Goal: Task Accomplishment & Management: Manage account settings

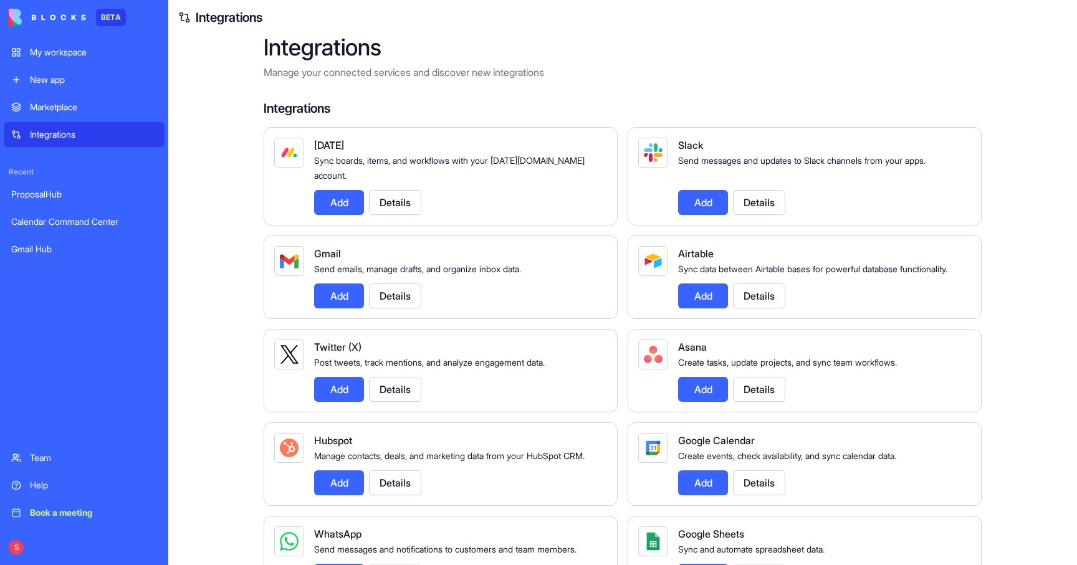
click at [59, 52] on div "My workspace" at bounding box center [93, 52] width 127 height 12
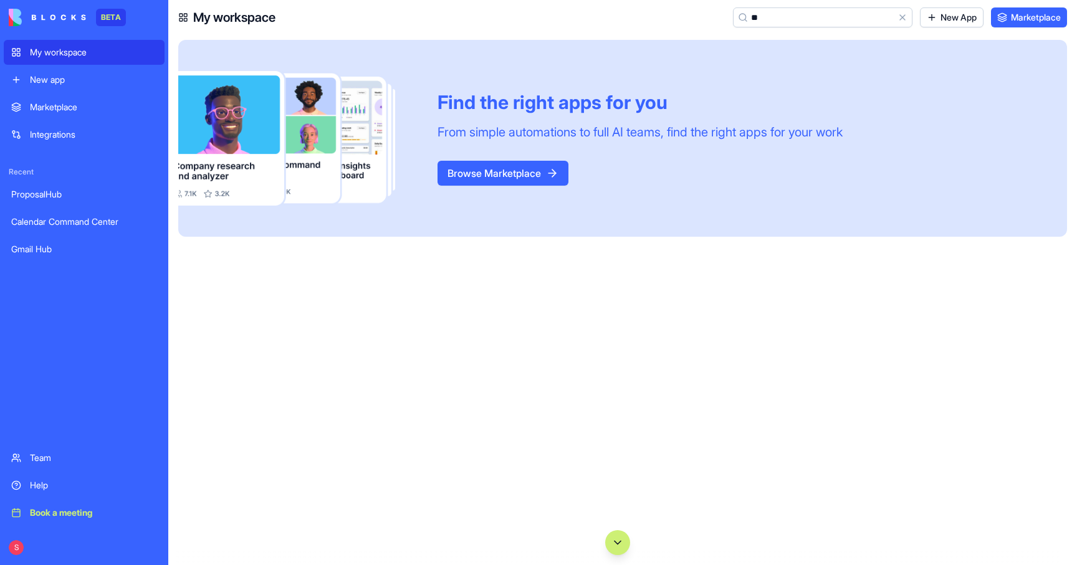
type input "*"
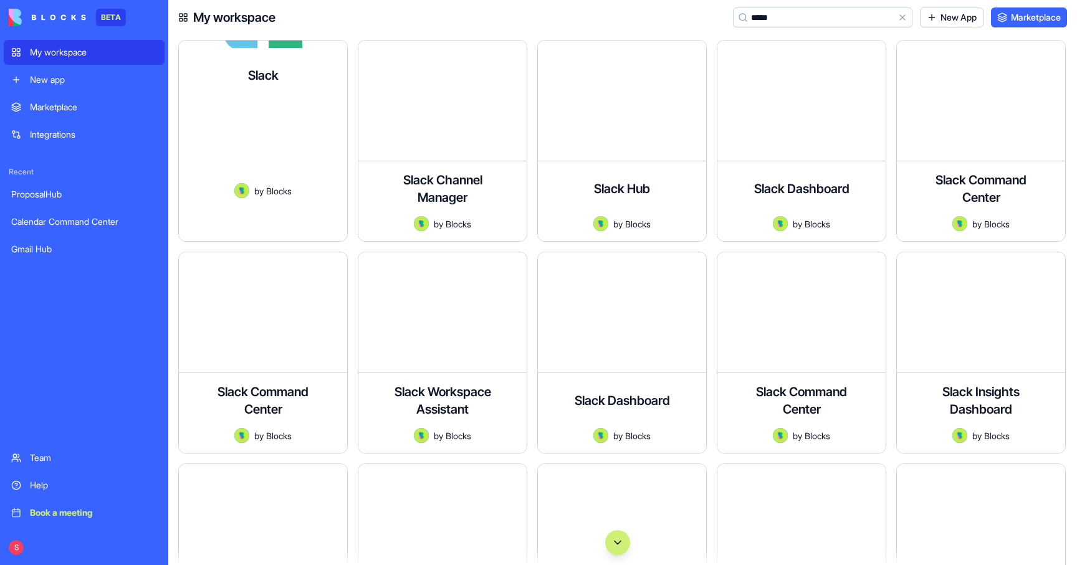
type input "*****"
click at [297, 103] on div "Send messages and updates to Slack channels from your apps." at bounding box center [263, 143] width 148 height 81
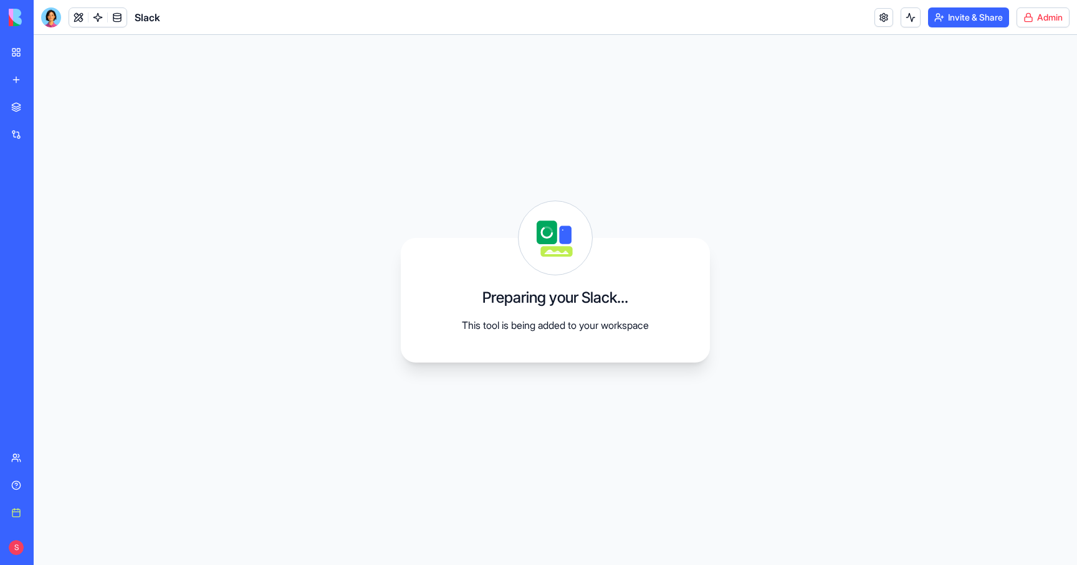
click at [1040, 16] on html "BETA My workspace New app Marketplace Integrations Recent ProposalHub Calendar …" at bounding box center [538, 282] width 1077 height 565
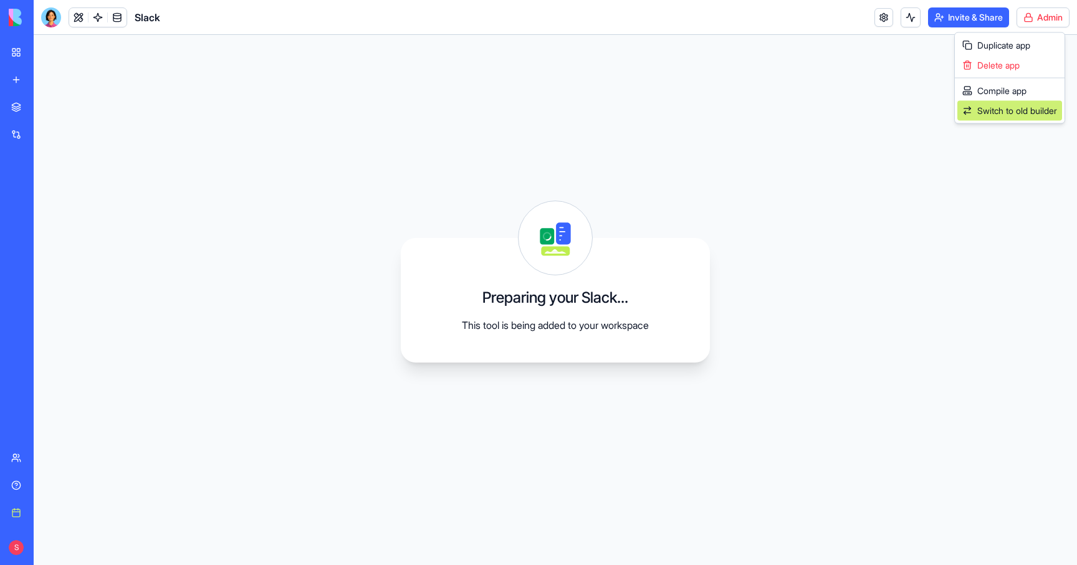
click at [996, 107] on span "Switch to old builder" at bounding box center [1017, 111] width 80 height 12
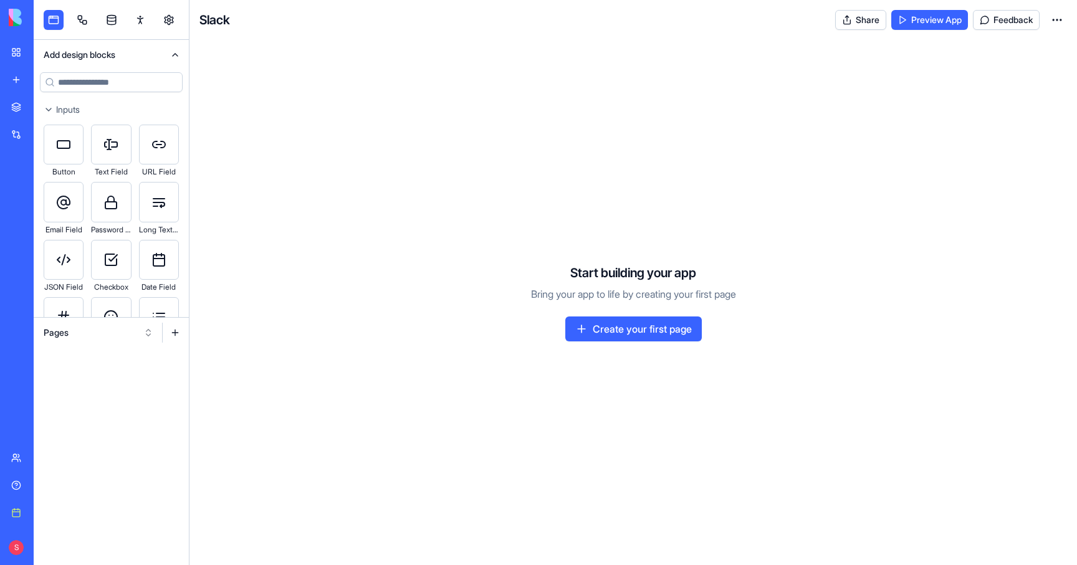
click at [79, 19] on link at bounding box center [82, 20] width 20 height 20
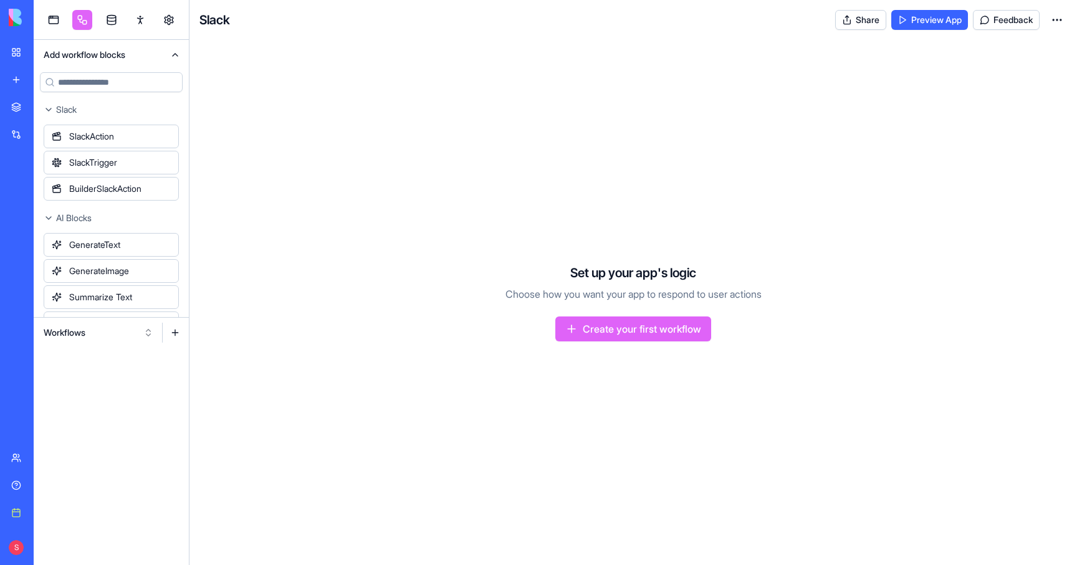
click at [80, 327] on button "Workflows" at bounding box center [98, 333] width 122 height 20
click at [67, 378] on div "Triggers" at bounding box center [98, 378] width 118 height 20
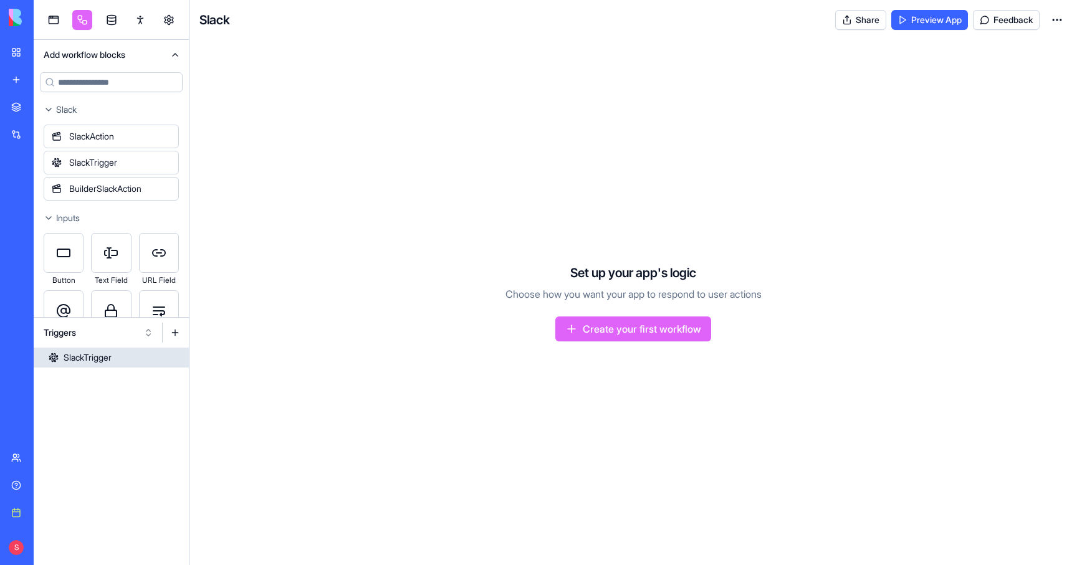
click at [80, 362] on div "SlackTrigger" at bounding box center [88, 357] width 48 height 12
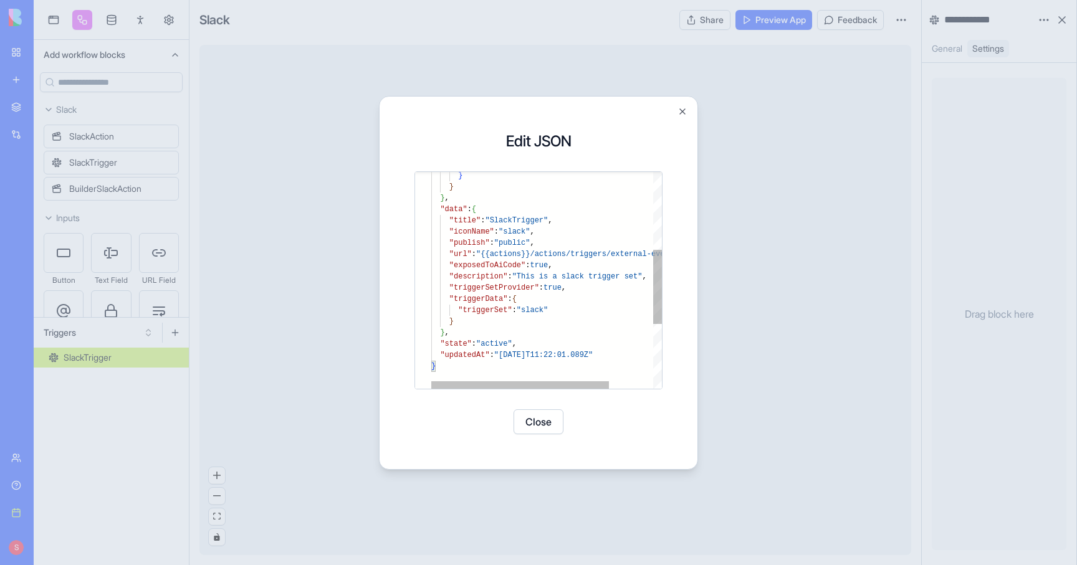
click at [542, 266] on div "} } } , "data" : { "title" : "SlackTrigger" , "iconName" : "slack" , "publish" …" at bounding box center [574, 262] width 287 height 632
type textarea "**********"
click at [568, 418] on button "Save" at bounding box center [568, 421] width 50 height 25
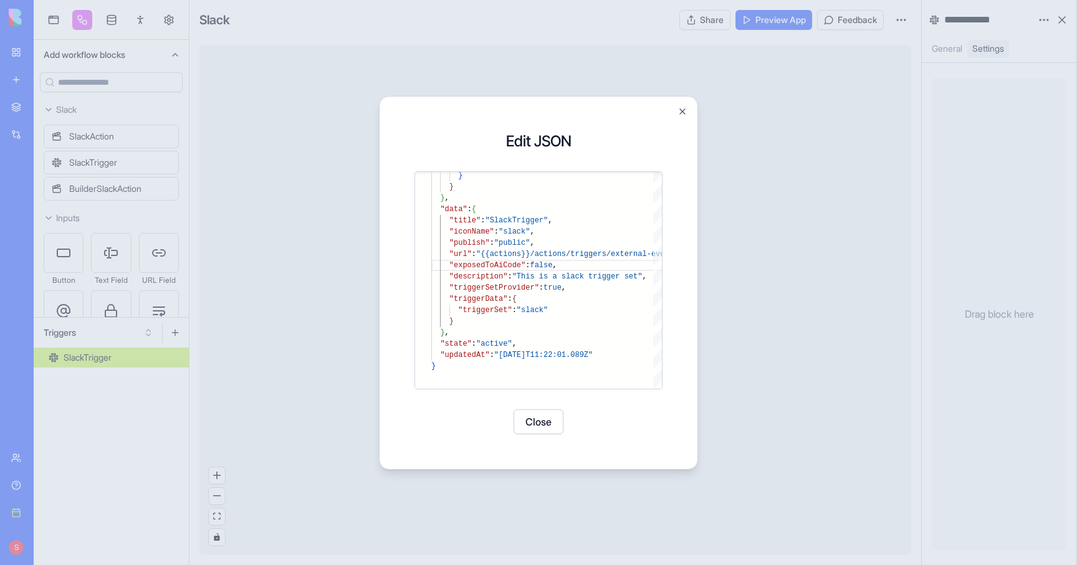
click at [546, 423] on button "Close" at bounding box center [538, 421] width 50 height 25
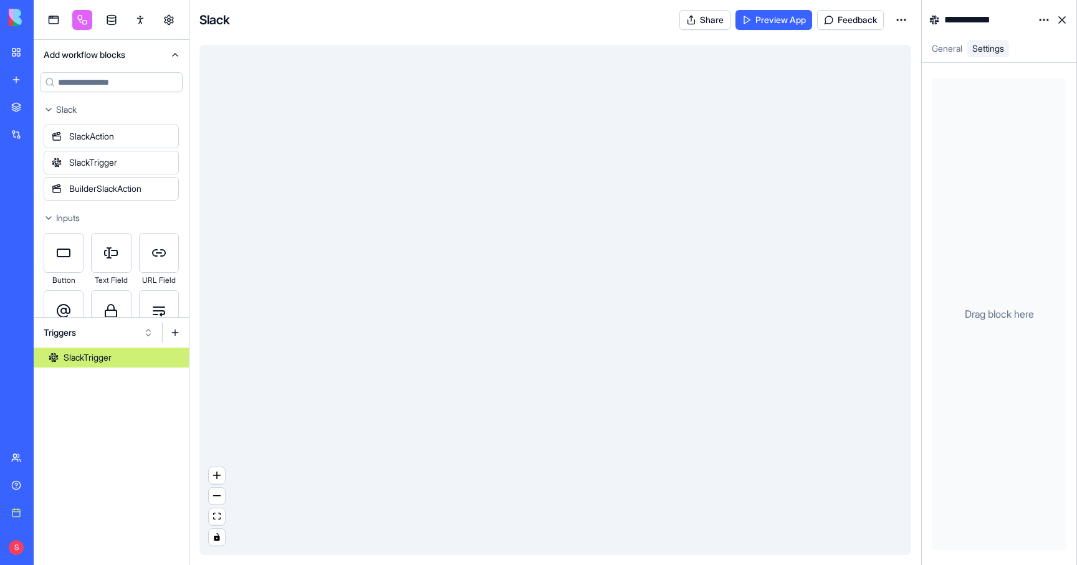
click at [18, 47] on link "My workspace" at bounding box center [29, 52] width 50 height 25
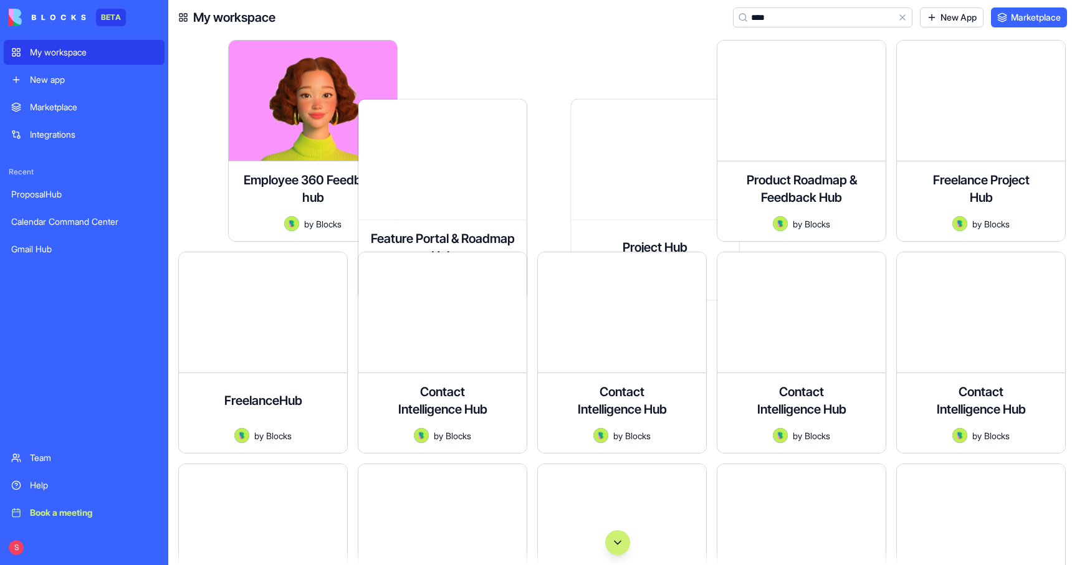
type input "*****"
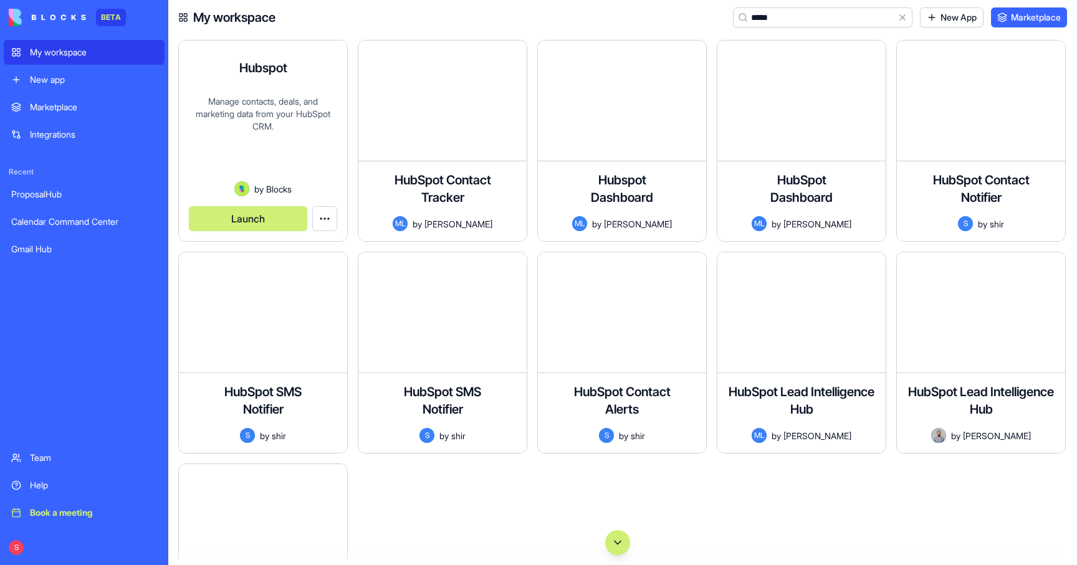
click at [272, 114] on div "Manage contacts, deals, and marketing data from your HubSpot CRM." at bounding box center [263, 138] width 148 height 86
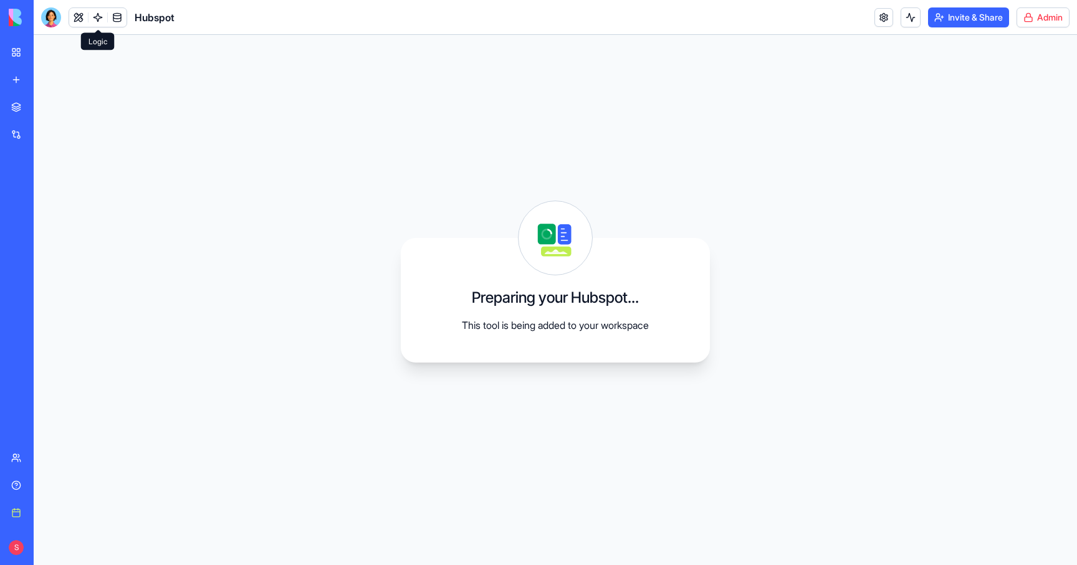
click at [97, 17] on link at bounding box center [97, 17] width 19 height 19
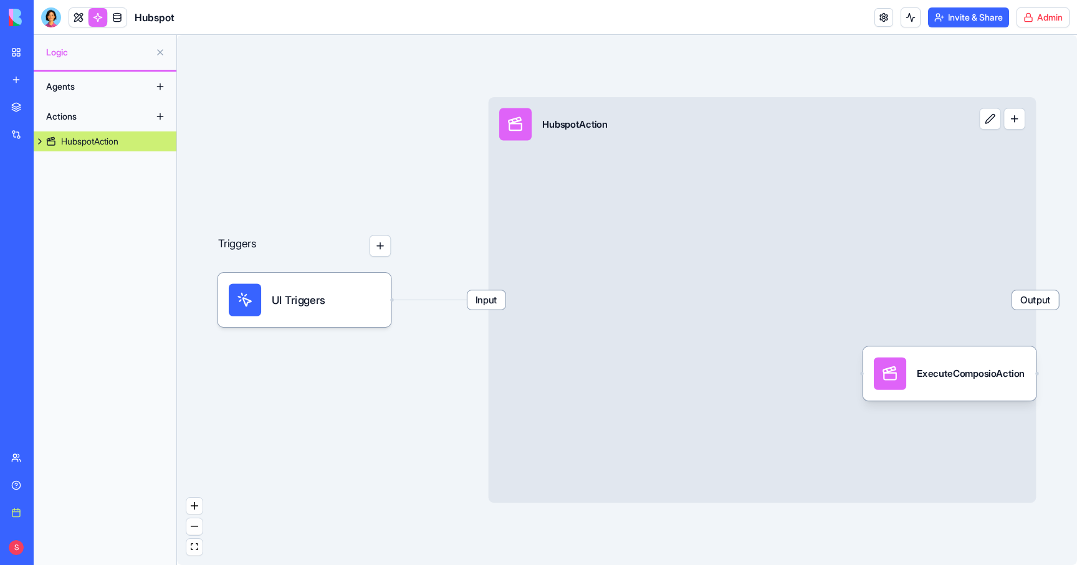
click at [1046, 16] on html "BETA My workspace New app Marketplace Integrations Recent ProposalHub Calendar …" at bounding box center [538, 282] width 1077 height 565
click at [1006, 110] on span "Switch to old builder" at bounding box center [1017, 111] width 80 height 12
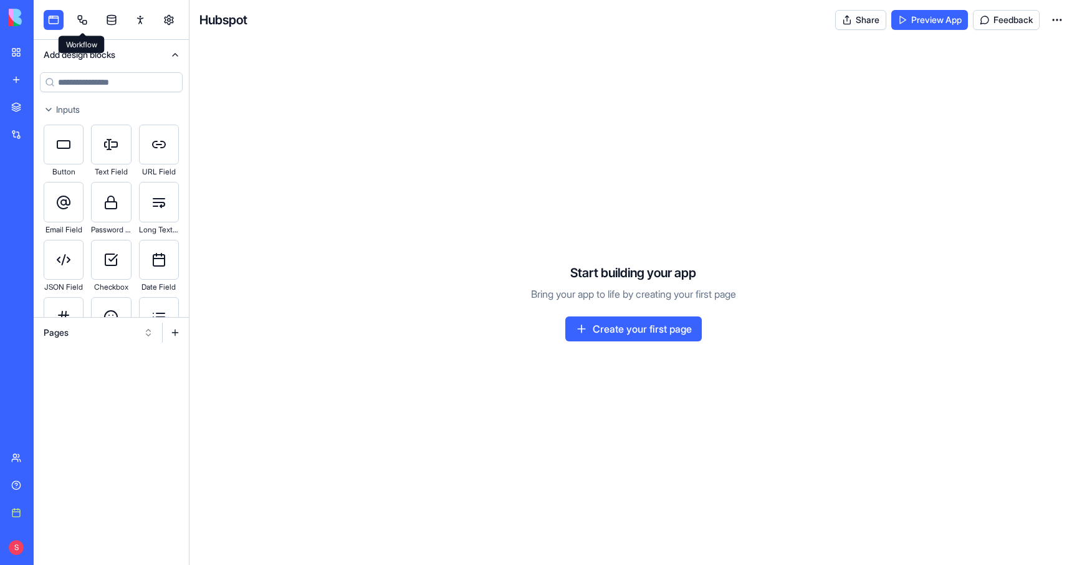
click at [90, 24] on link at bounding box center [82, 20] width 20 height 20
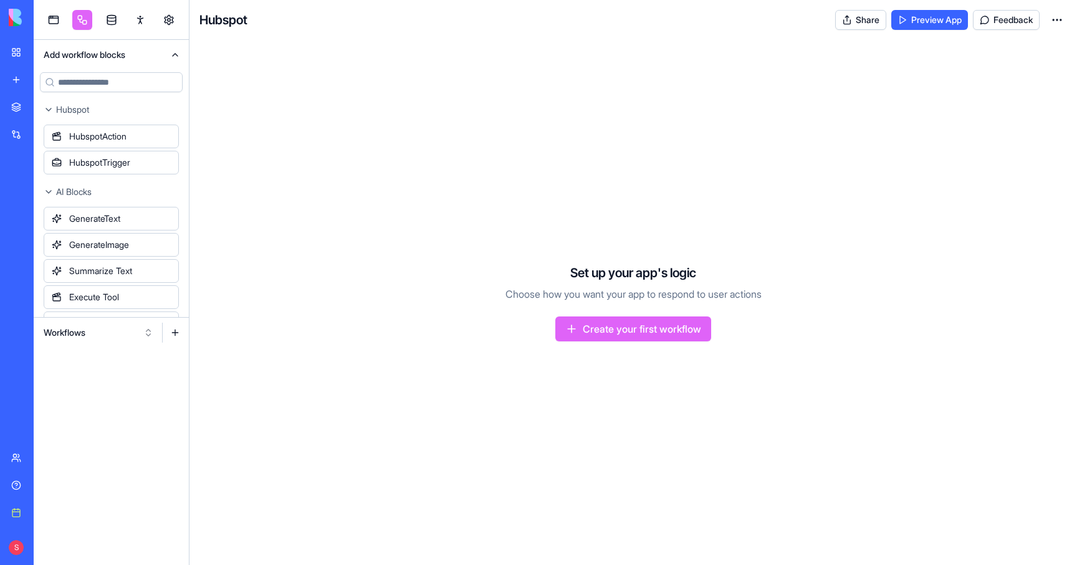
click at [101, 331] on button "Workflows" at bounding box center [98, 333] width 122 height 20
click at [82, 375] on div "Triggers" at bounding box center [98, 378] width 118 height 20
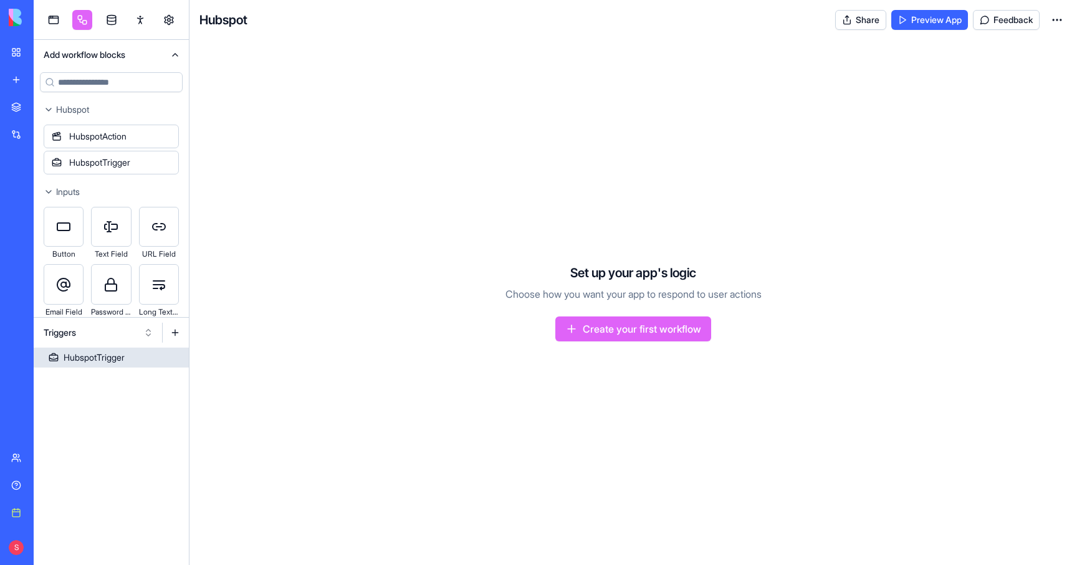
click at [95, 360] on div "HubspotTrigger" at bounding box center [94, 357] width 61 height 12
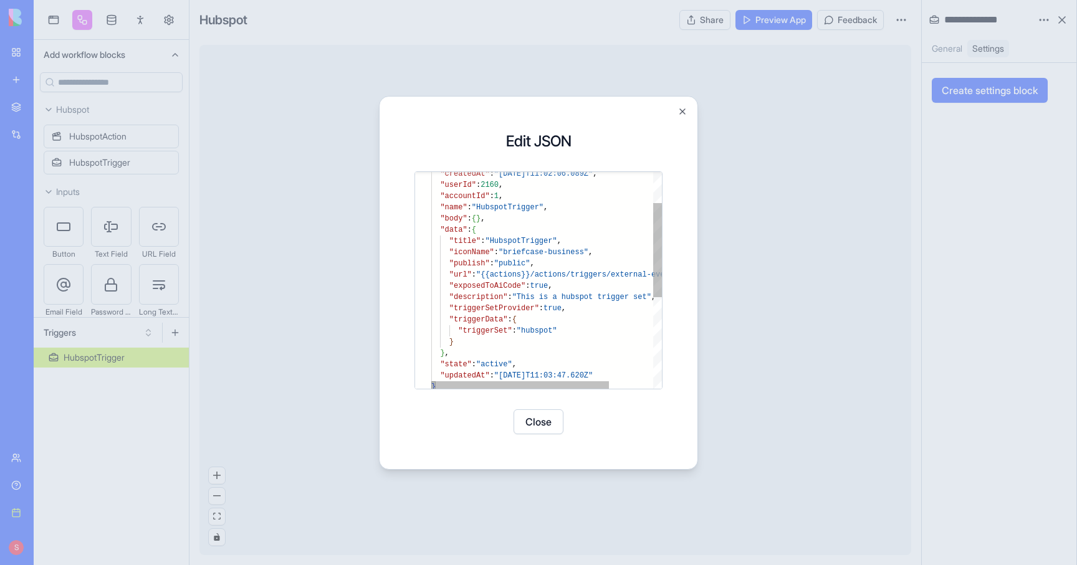
click at [546, 284] on div ""createdAt" : "2025-07-29T11:02:06.089Z" , "userId" : 2160 , "accountId" : 1 , …" at bounding box center [574, 349] width 287 height 497
type textarea "**********"
click at [578, 422] on button "Save" at bounding box center [568, 421] width 50 height 25
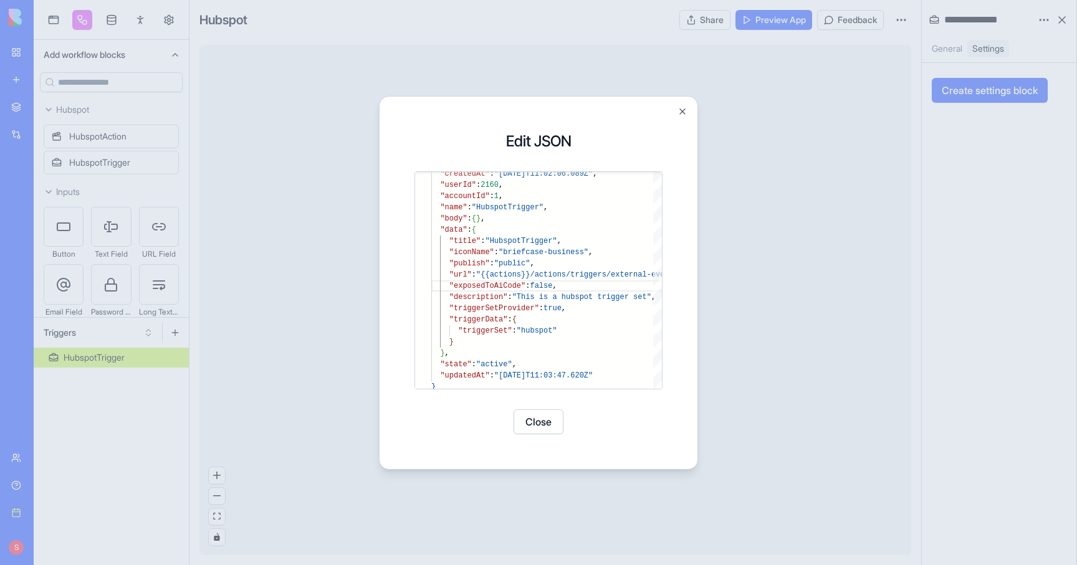
click at [538, 422] on button "Close" at bounding box center [538, 421] width 50 height 25
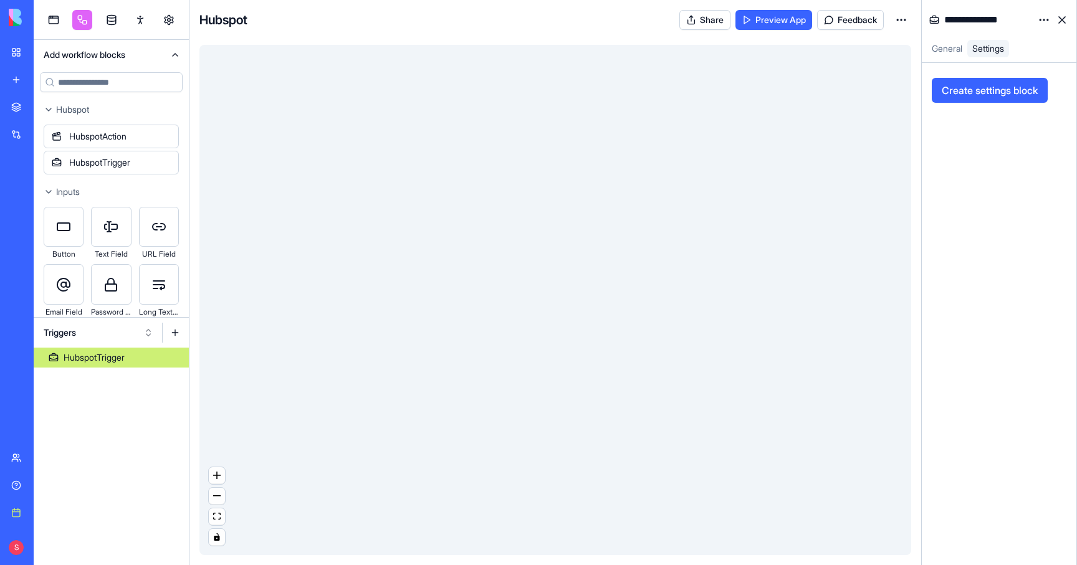
click at [22, 53] on link "My workspace" at bounding box center [29, 52] width 50 height 25
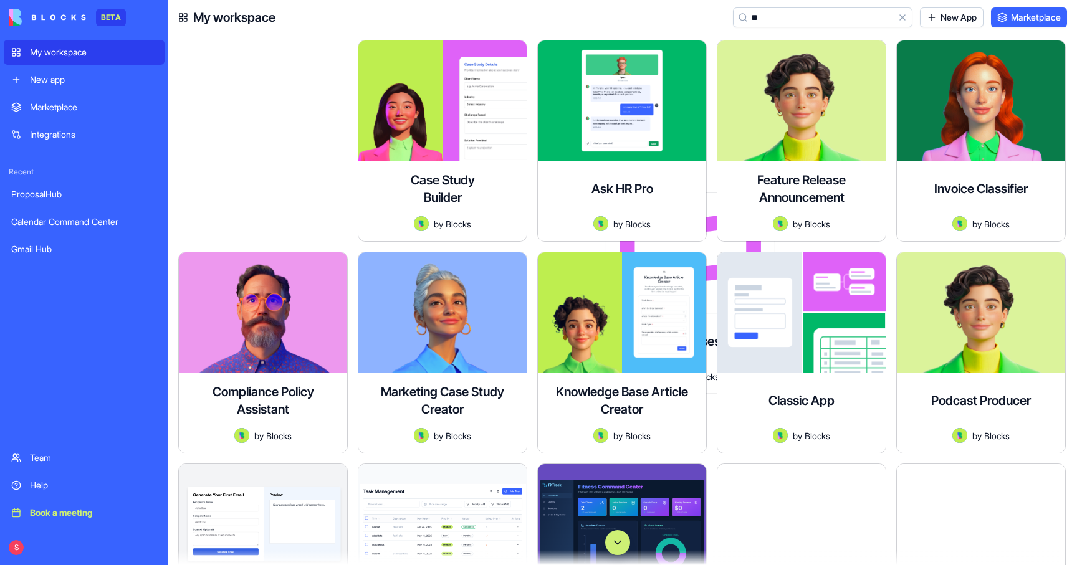
type input "***"
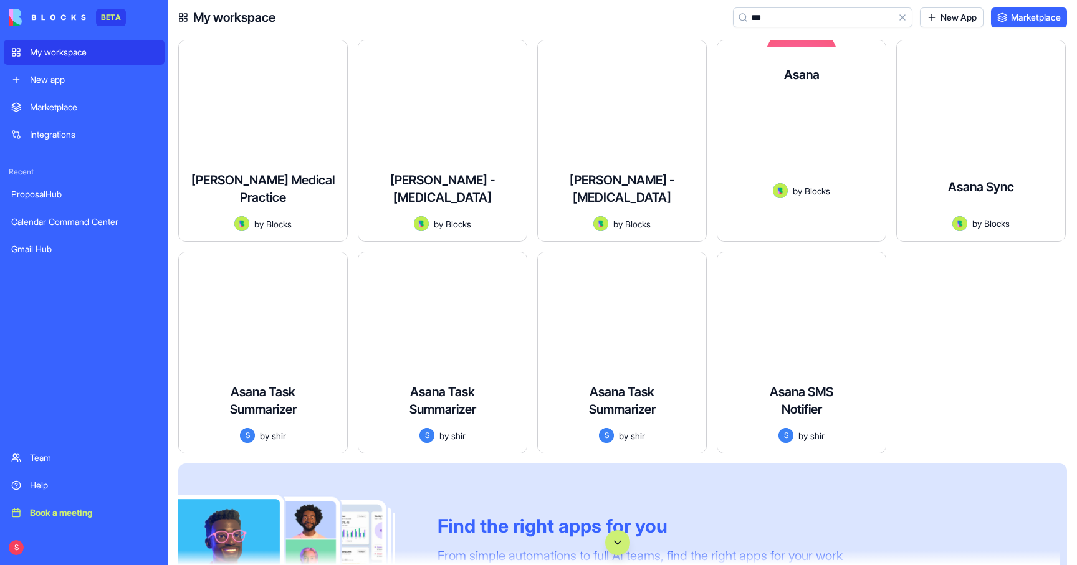
click at [796, 105] on div "Create tasks, update projects, and sync team workflows." at bounding box center [801, 142] width 148 height 81
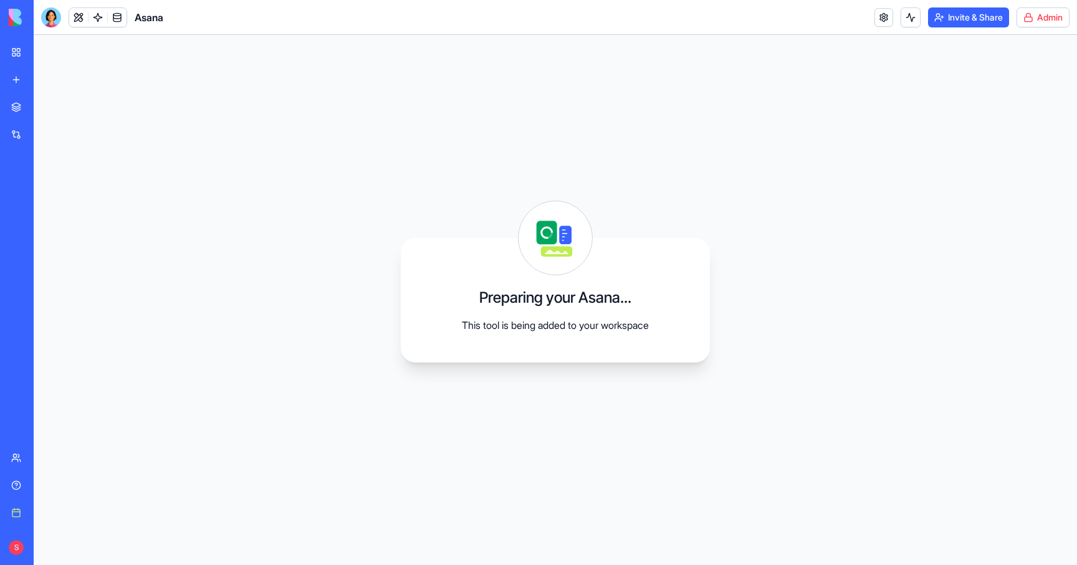
click at [1041, 21] on html "BETA My workspace New app Marketplace Integrations Recent ProposalHub Calendar …" at bounding box center [538, 282] width 1077 height 565
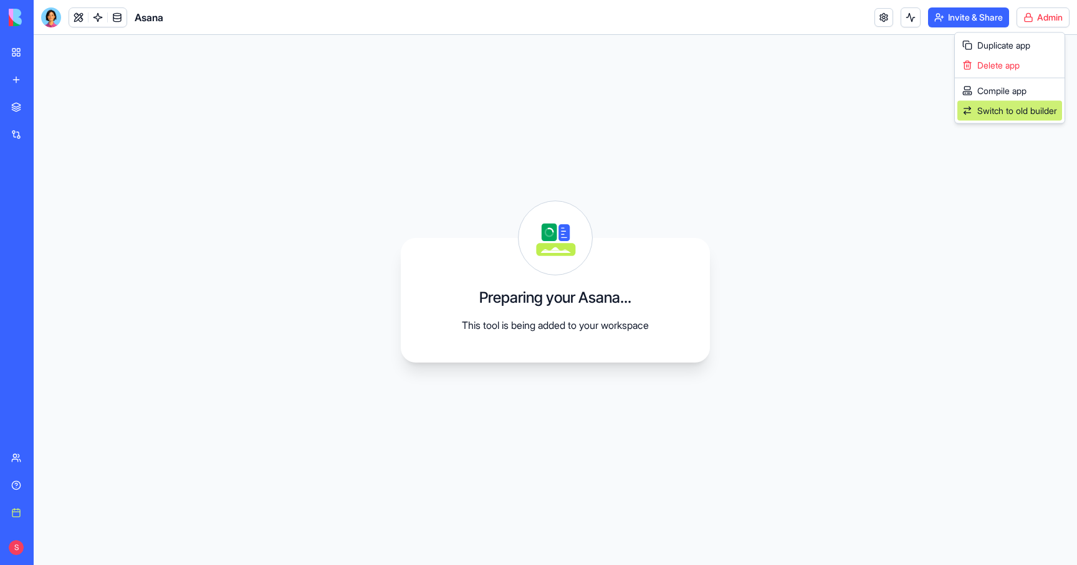
click at [1003, 112] on span "Switch to old builder" at bounding box center [1017, 111] width 80 height 12
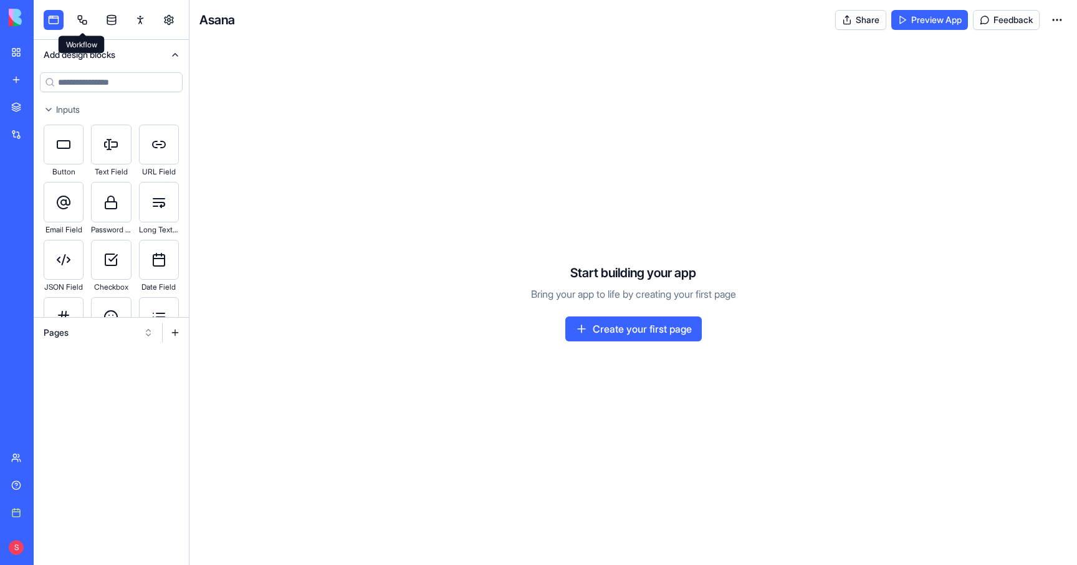
click at [85, 13] on link at bounding box center [82, 20] width 20 height 20
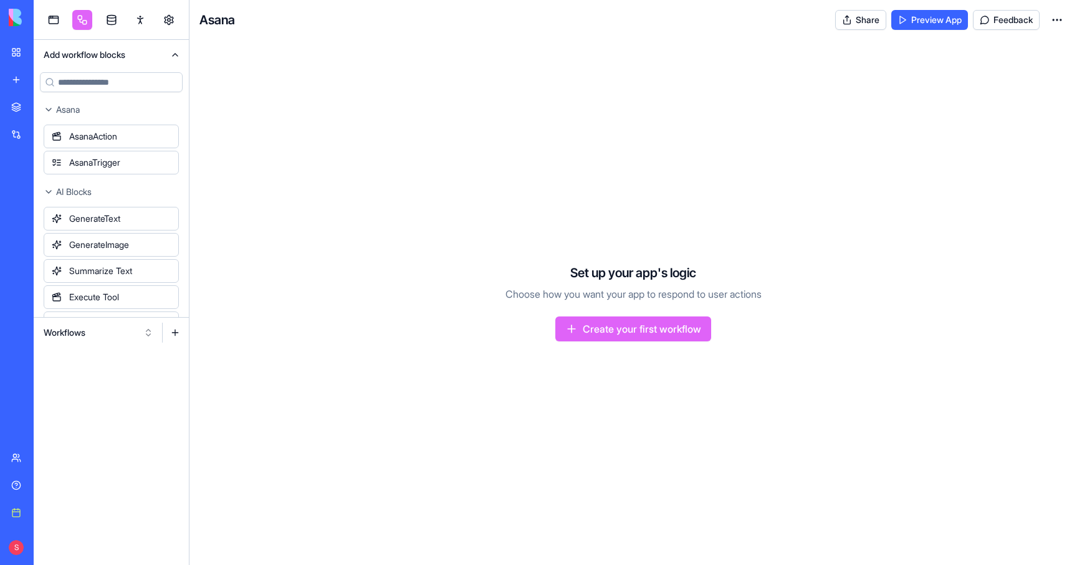
click at [84, 326] on button "Workflows" at bounding box center [98, 333] width 122 height 20
click at [68, 376] on div "Triggers" at bounding box center [98, 378] width 118 height 20
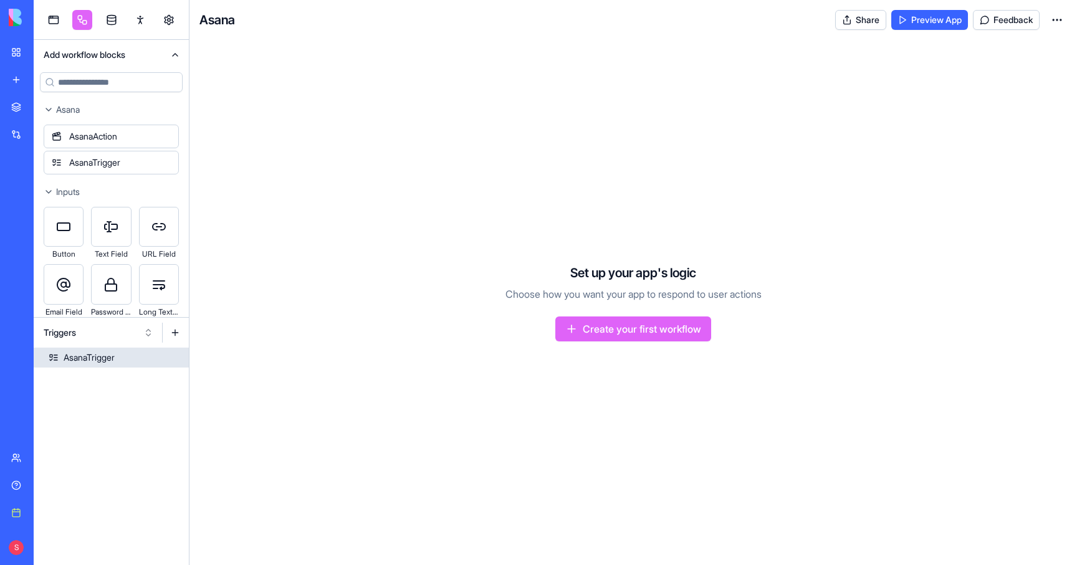
click at [98, 353] on div "AsanaTrigger" at bounding box center [89, 357] width 51 height 12
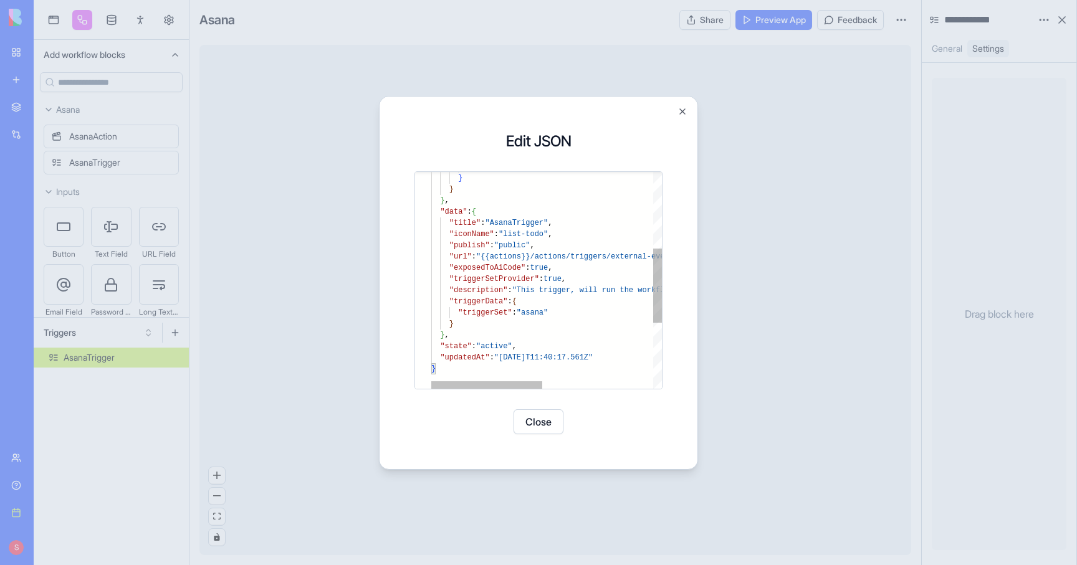
click at [543, 270] on div "] } } } , "data" : { "title" : "AsanaTrigger" , "iconName" : "list-todo" , "pub…" at bounding box center [660, 264] width 459 height 632
type textarea "**********"
click at [571, 423] on button "Save" at bounding box center [568, 421] width 50 height 25
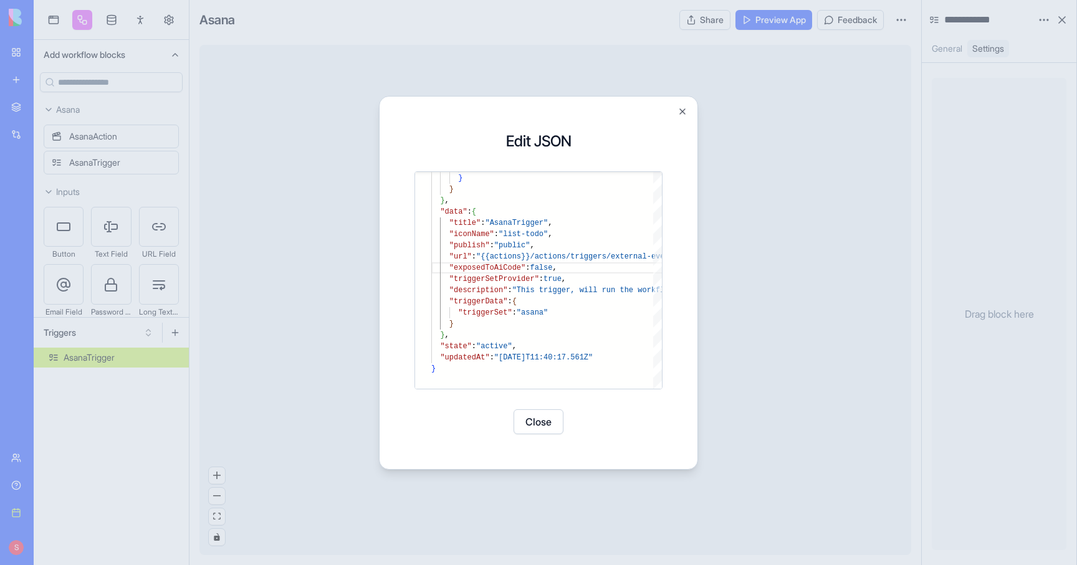
click at [531, 421] on button "Close" at bounding box center [538, 421] width 50 height 25
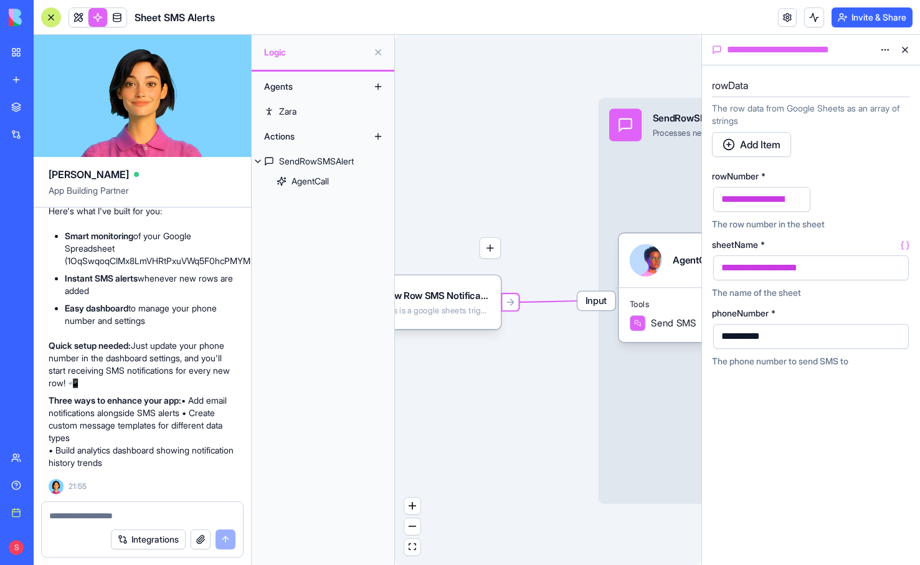
click at [490, 252] on button "button" at bounding box center [491, 248] width 22 height 22
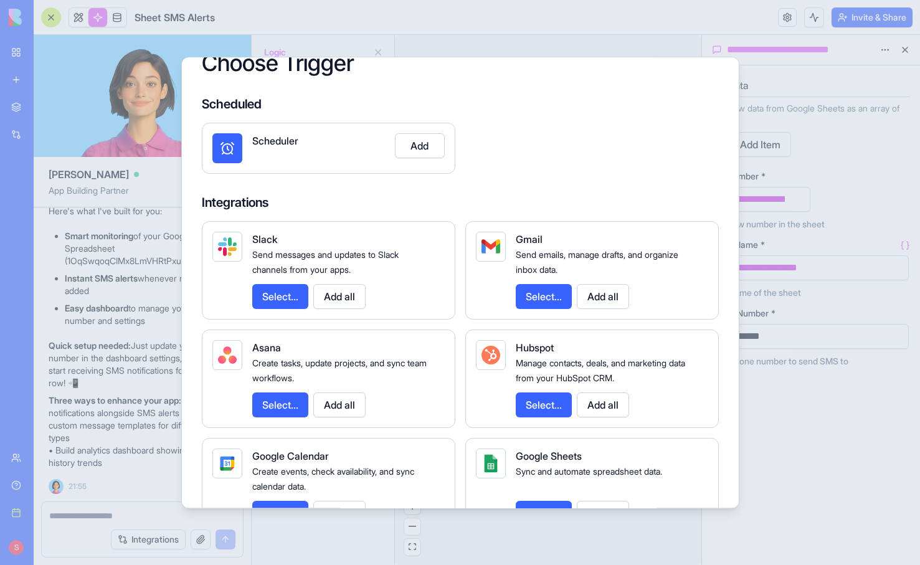
scroll to position [28, 0]
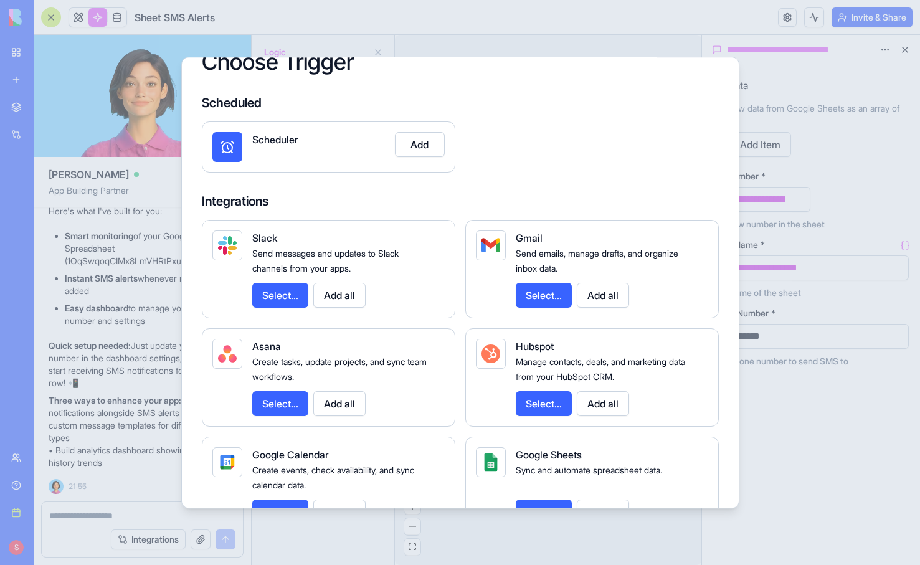
click at [283, 299] on button "Select..." at bounding box center [280, 295] width 56 height 25
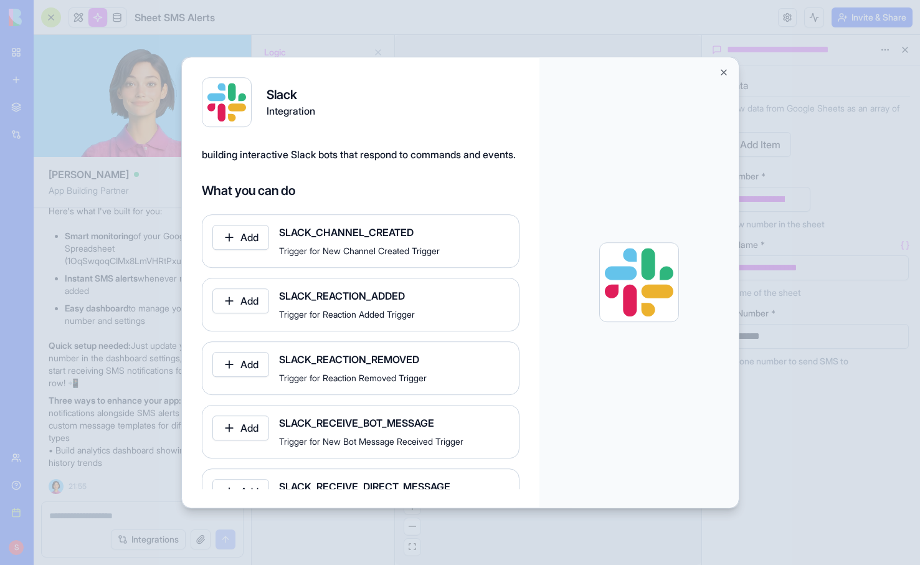
scroll to position [70, 0]
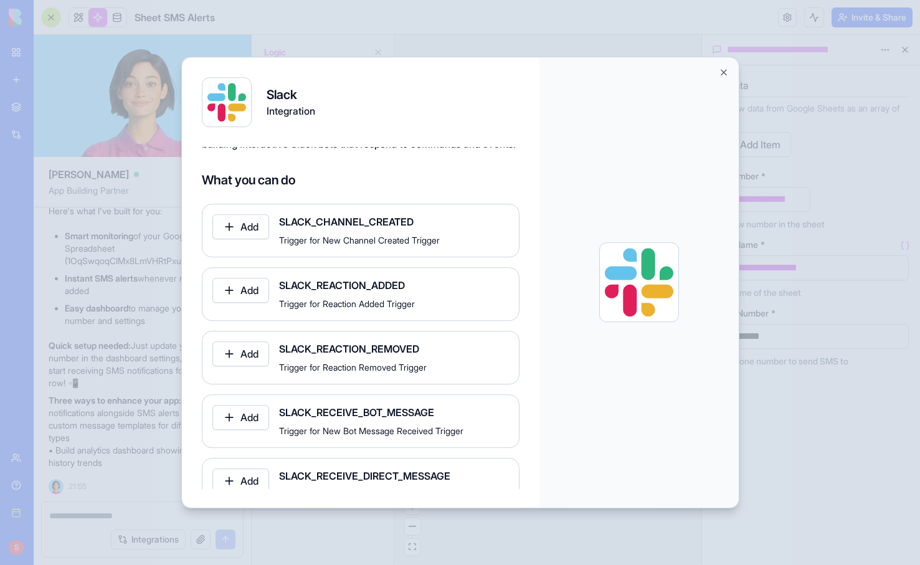
click at [723, 72] on button "Close" at bounding box center [724, 72] width 10 height 10
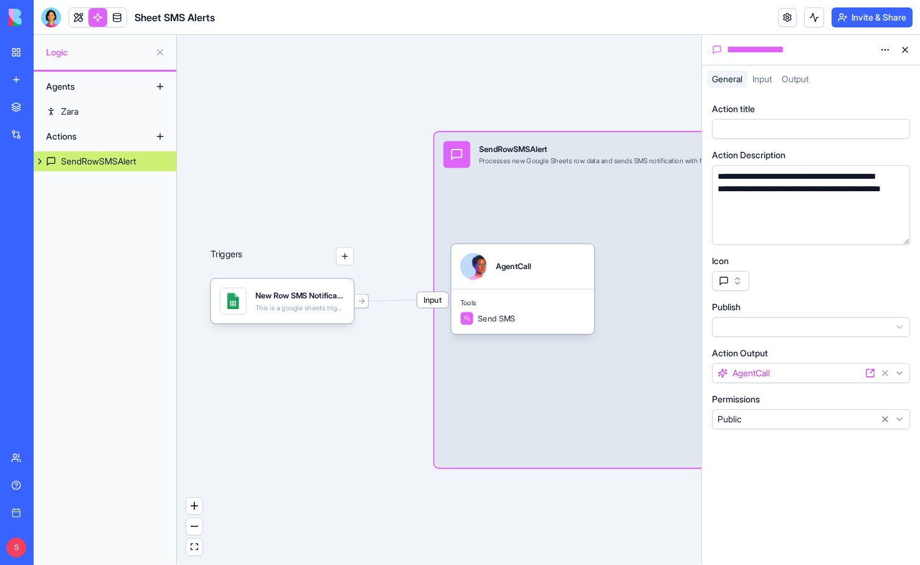
click at [346, 254] on button "button" at bounding box center [345, 256] width 18 height 18
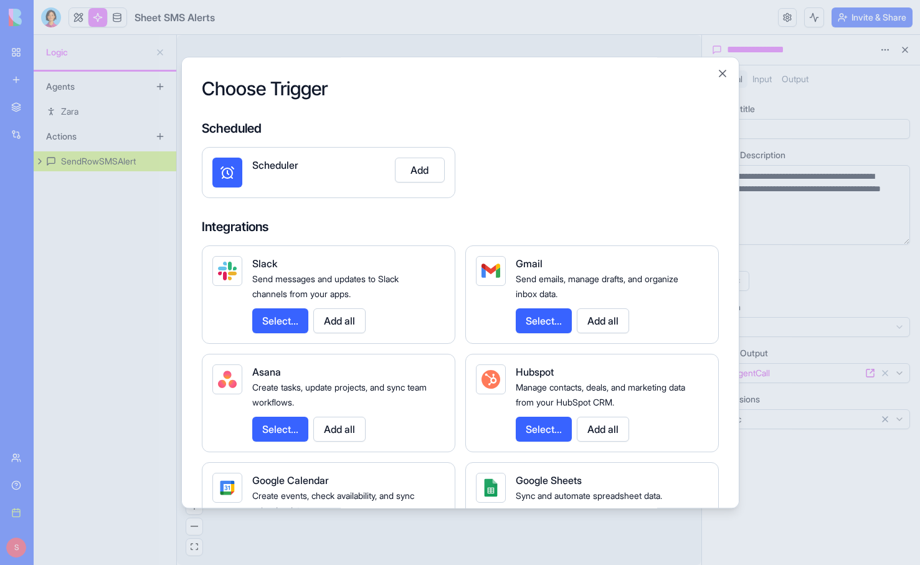
click at [285, 313] on button "Select..." at bounding box center [280, 320] width 56 height 25
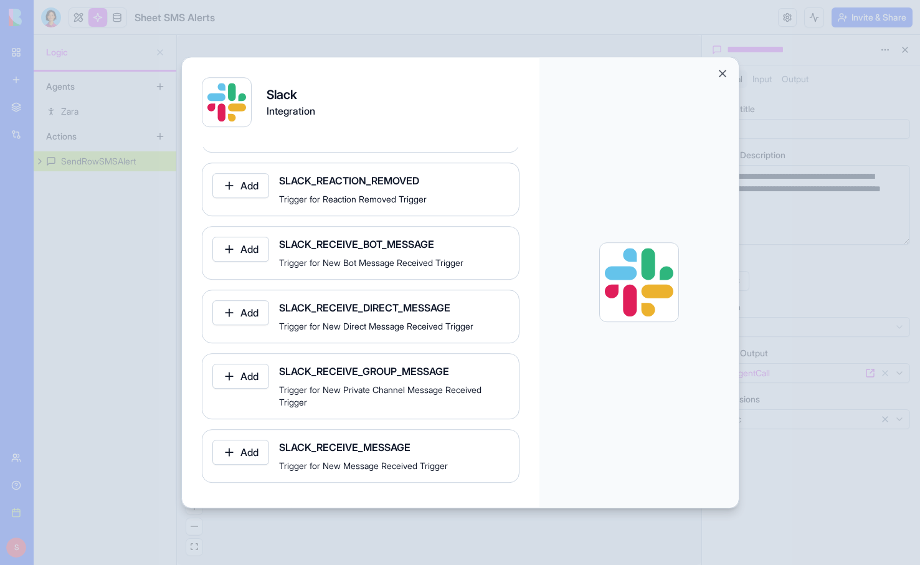
scroll to position [386, 0]
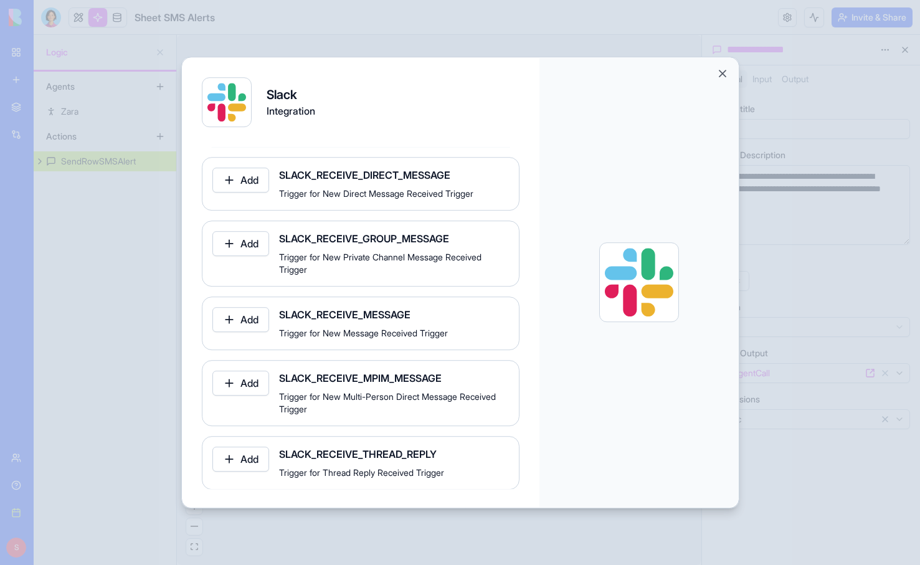
click at [724, 75] on button "Close" at bounding box center [723, 73] width 12 height 12
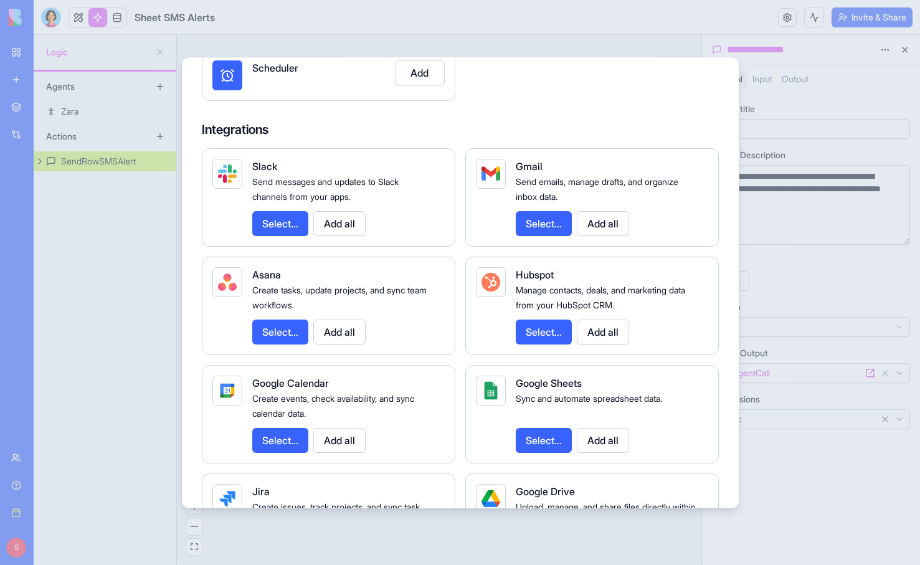
scroll to position [98, 0]
click at [545, 335] on button "Select..." at bounding box center [544, 331] width 56 height 25
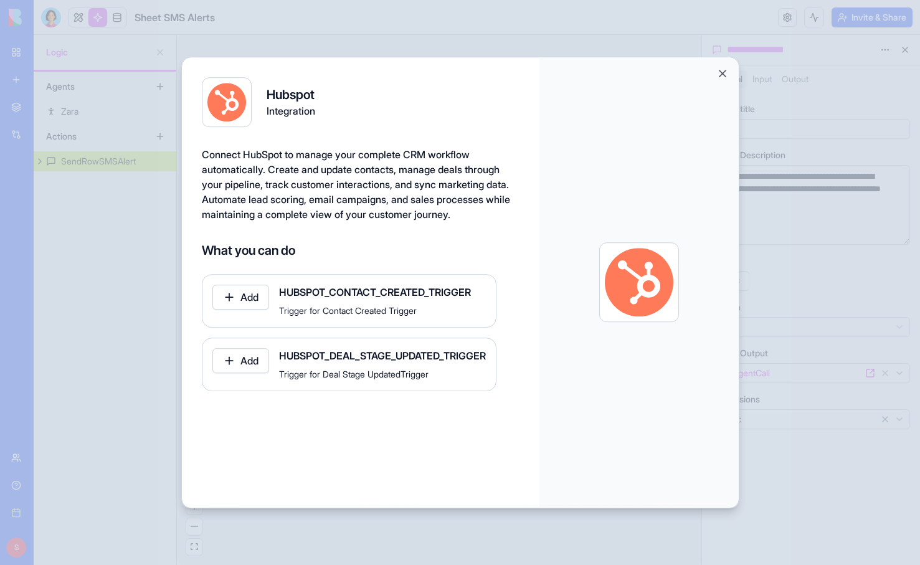
click at [724, 75] on button "Close" at bounding box center [723, 73] width 12 height 12
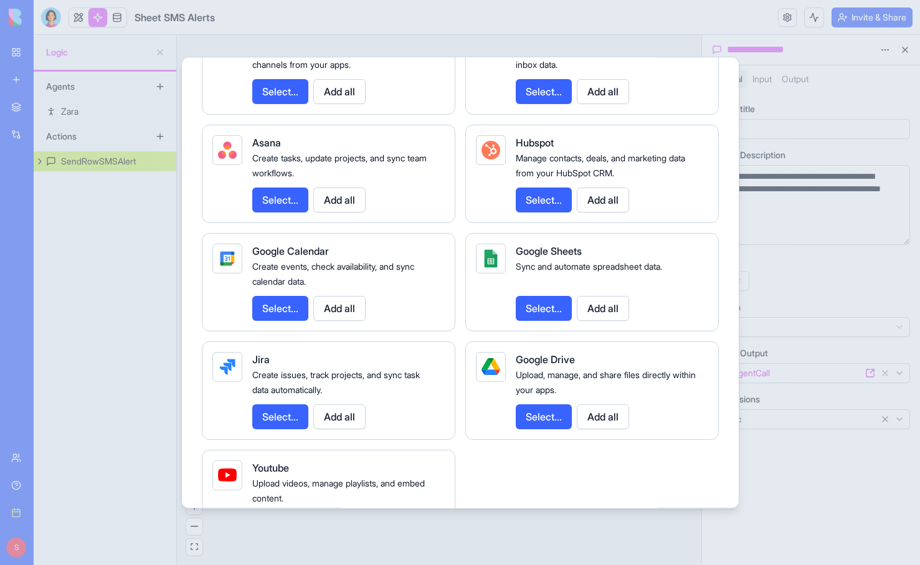
scroll to position [207, 0]
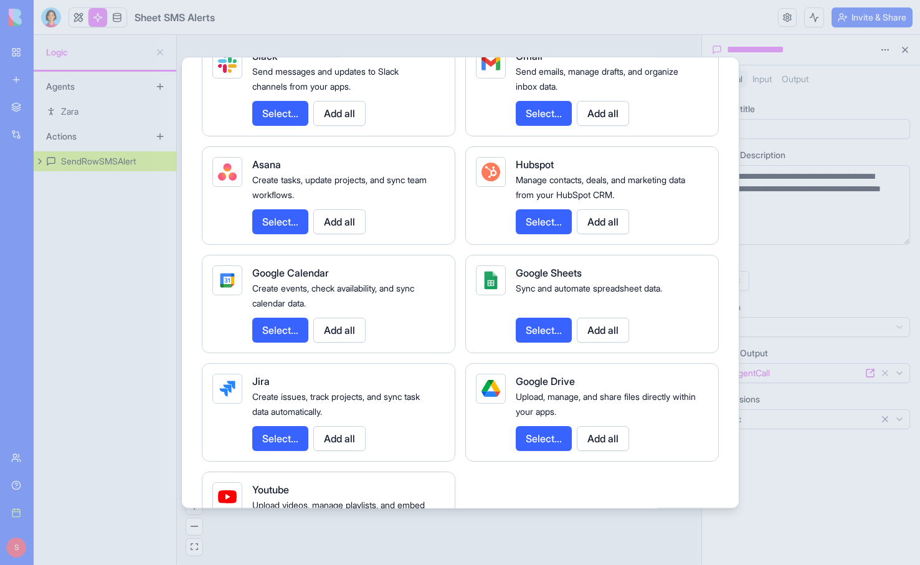
click at [117, 397] on div at bounding box center [460, 282] width 920 height 565
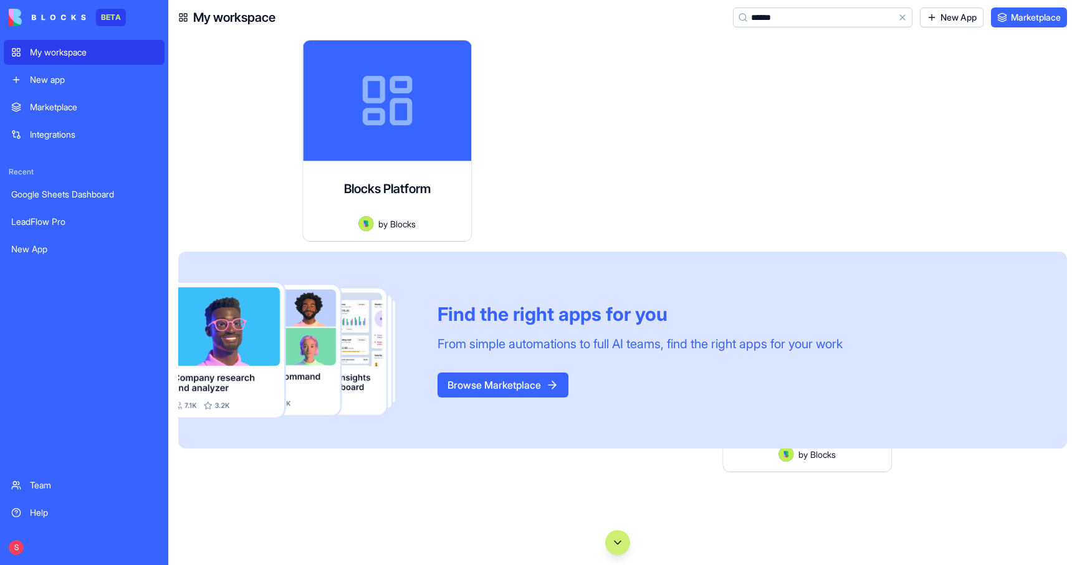
type input "*******"
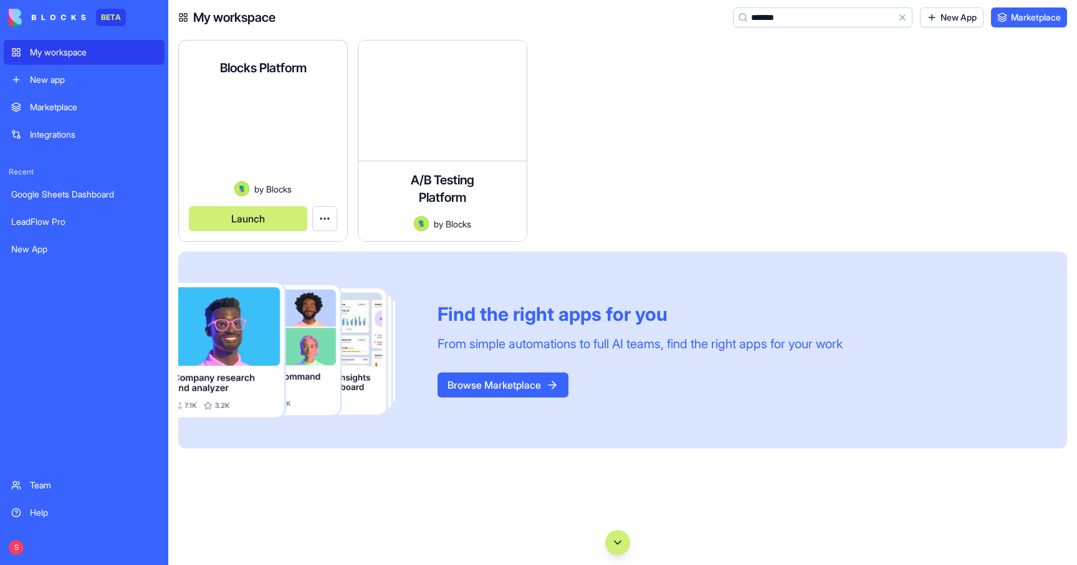
click at [272, 118] on div at bounding box center [263, 138] width 148 height 86
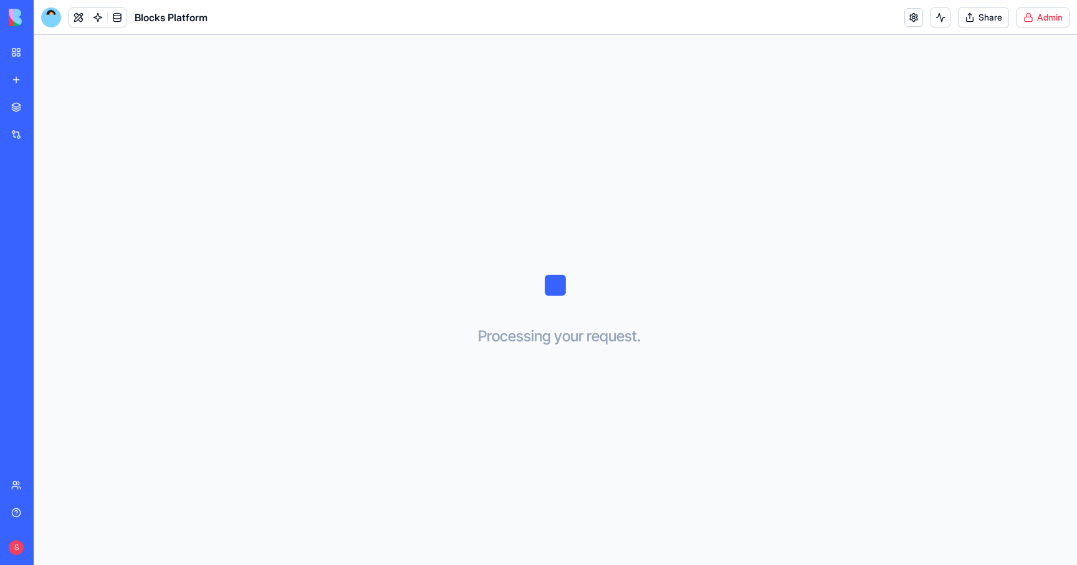
click at [1040, 19] on html "BETA My workspace New app Marketplace Integrations Recent Google Sheets Dashboa…" at bounding box center [538, 282] width 1077 height 565
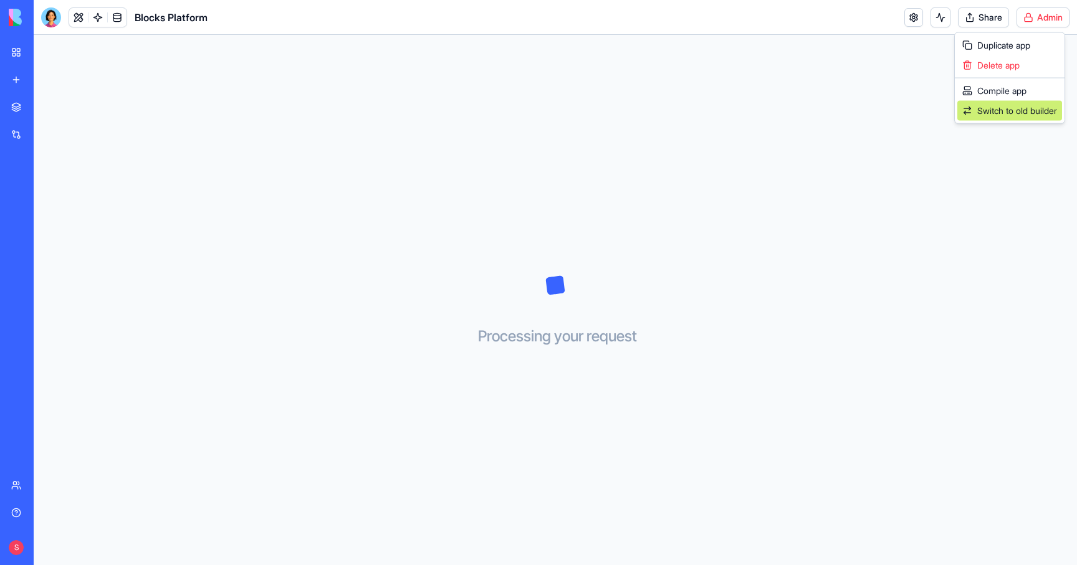
click at [996, 107] on span "Switch to old builder" at bounding box center [1017, 111] width 80 height 12
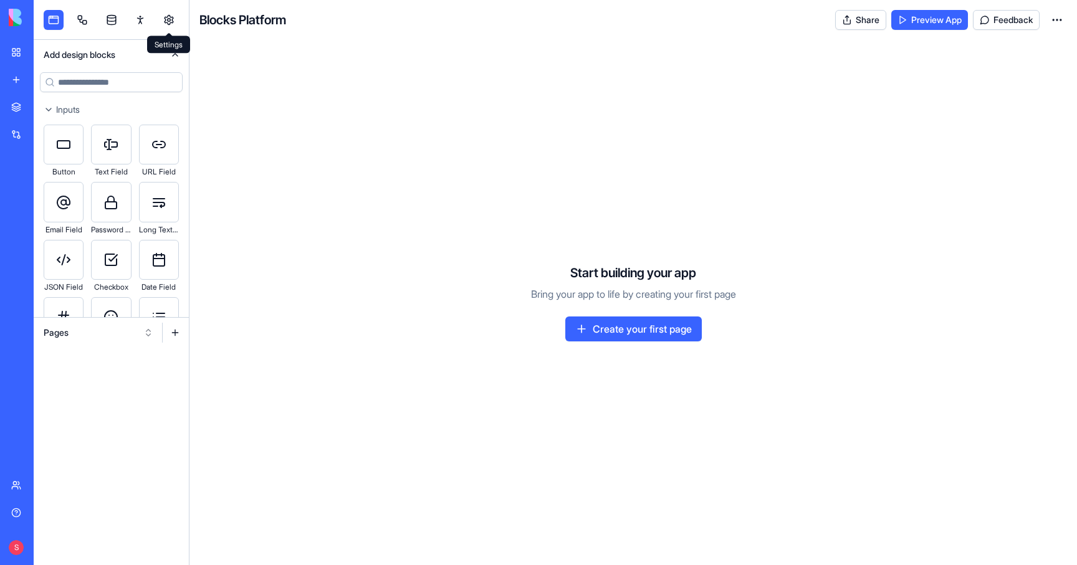
click at [168, 19] on link at bounding box center [169, 20] width 20 height 20
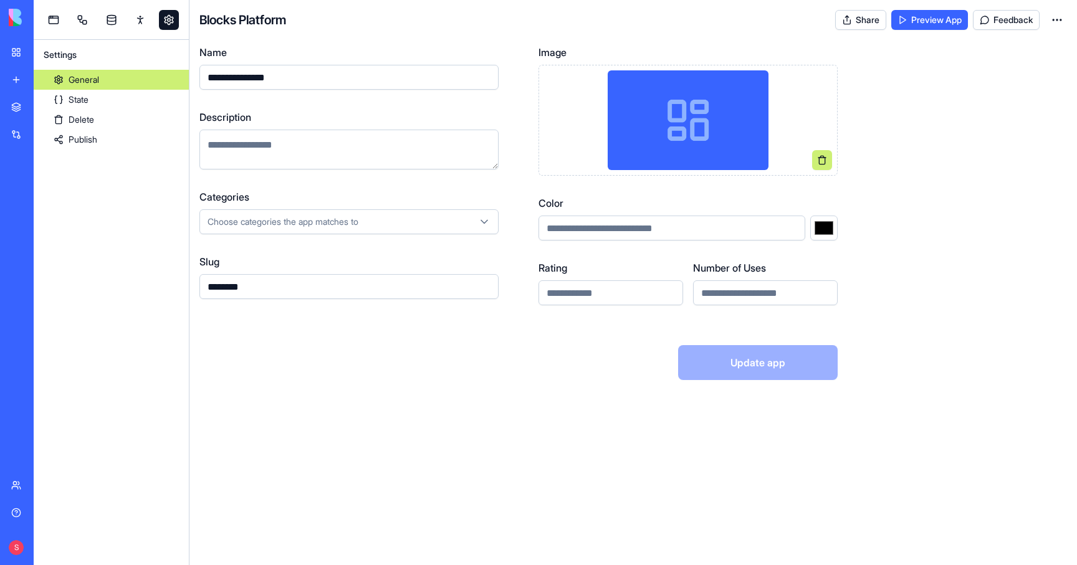
click at [100, 136] on link "Publish" at bounding box center [111, 140] width 155 height 20
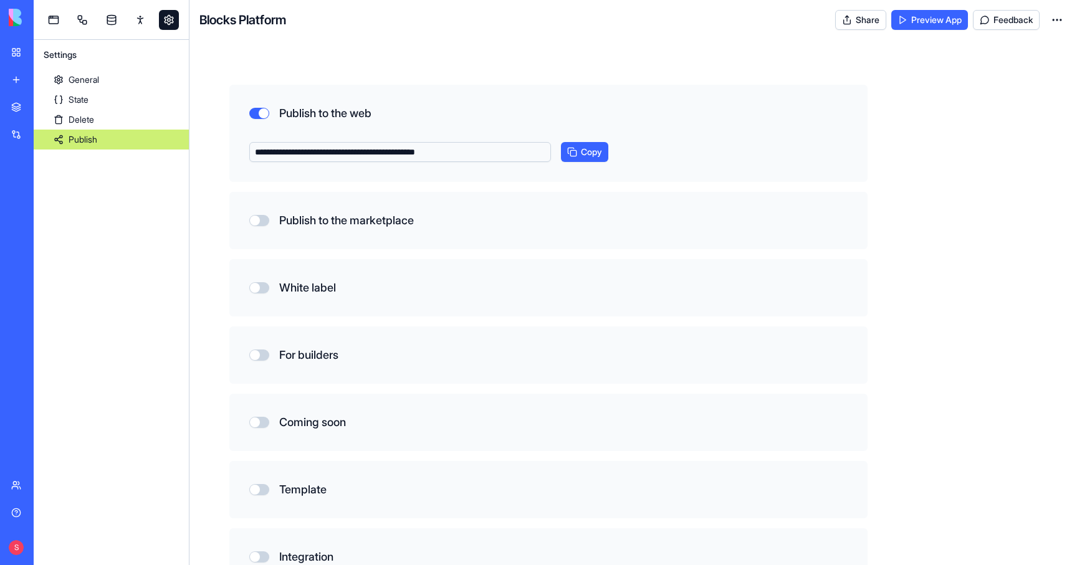
click at [264, 219] on button "Publish to the marketplace" at bounding box center [259, 220] width 20 height 11
click at [88, 179] on link "Pricing" at bounding box center [111, 179] width 155 height 20
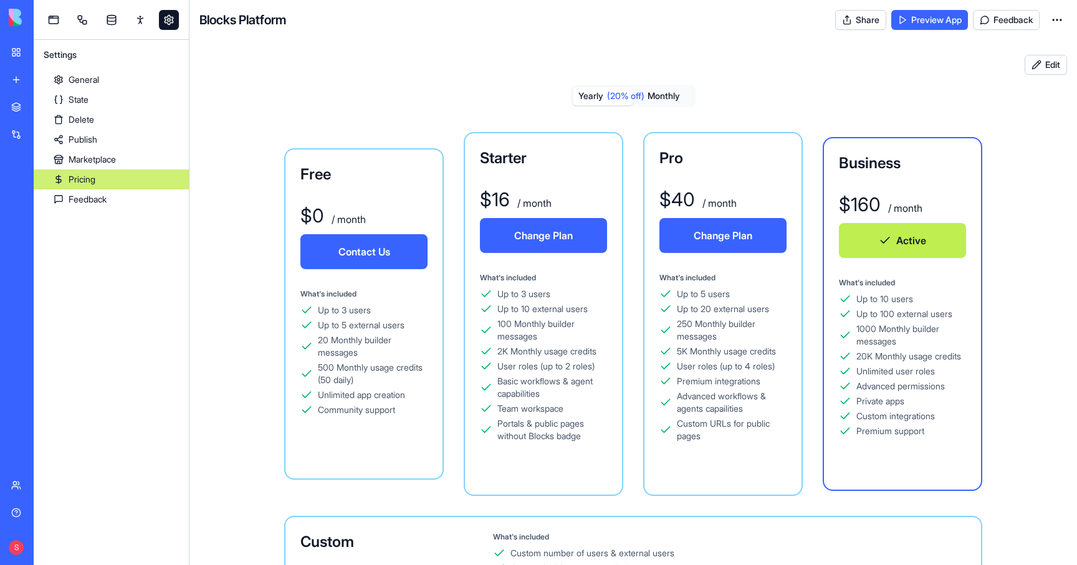
click at [1047, 64] on button "Edit" at bounding box center [1045, 65] width 42 height 20
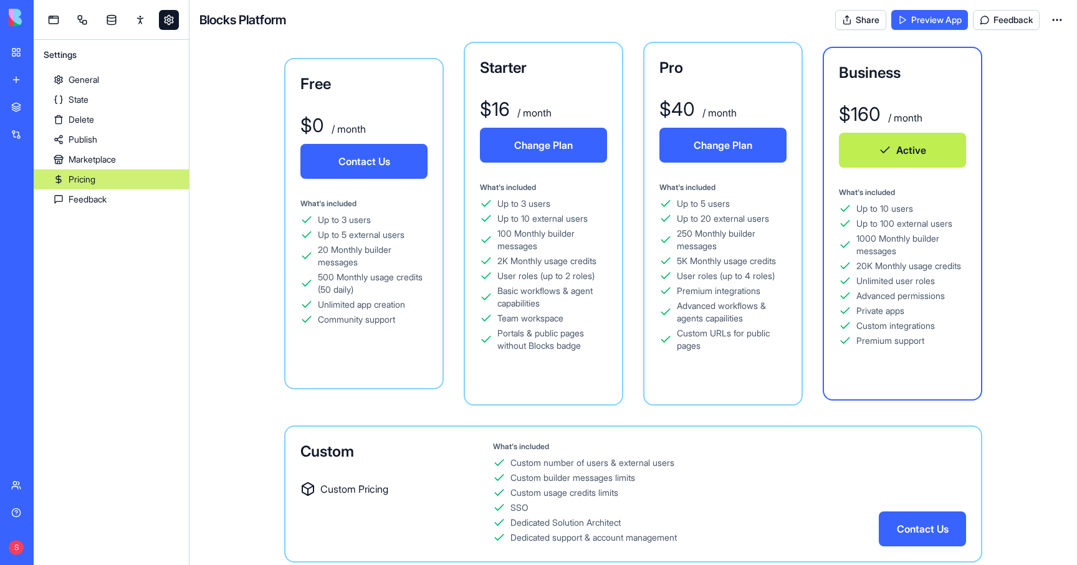
scroll to position [110, 0]
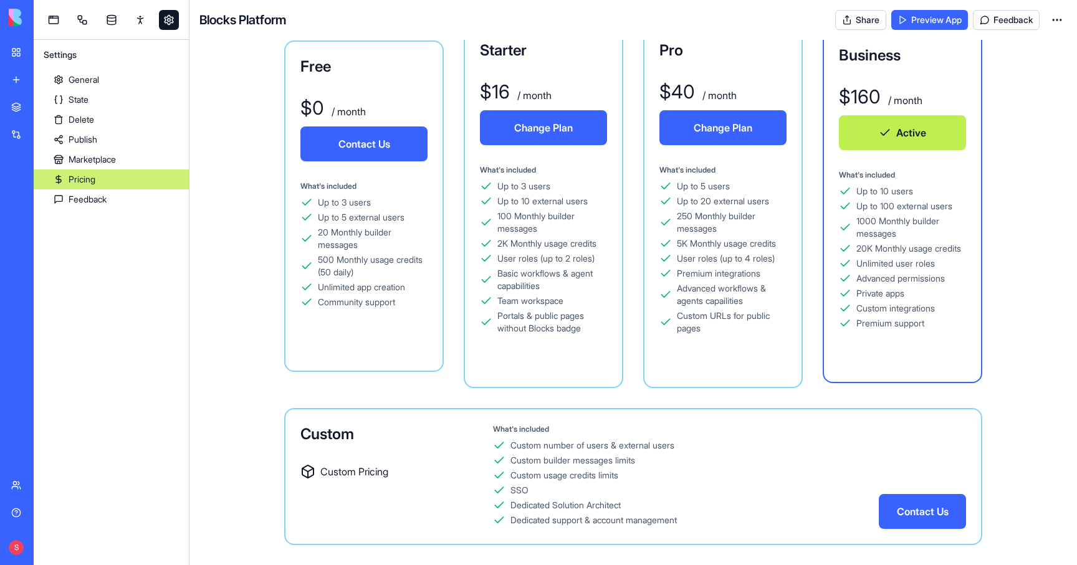
click at [553, 465] on div "Custom builder messages limits" at bounding box center [572, 460] width 125 height 12
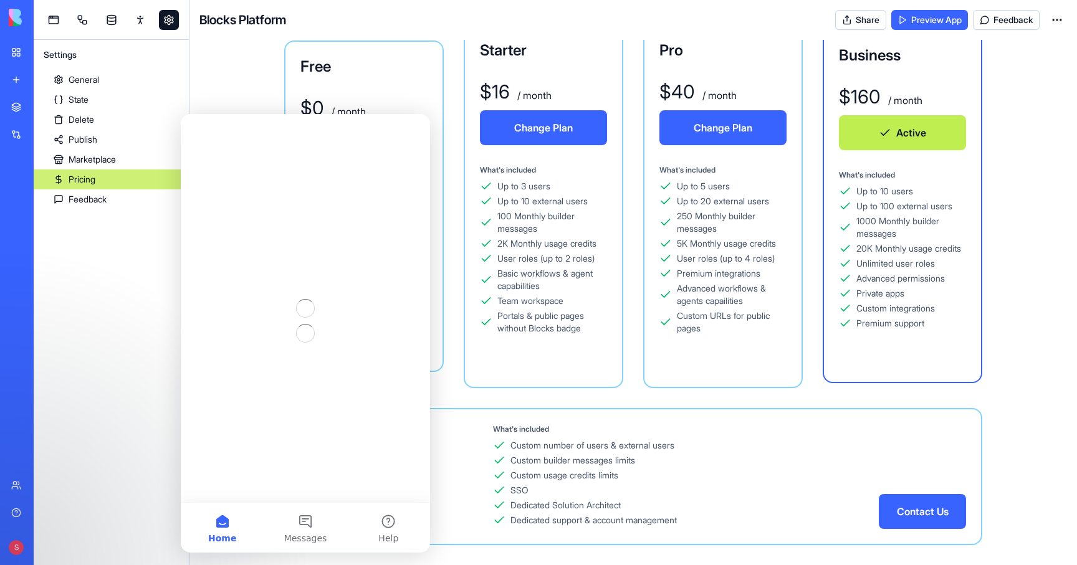
scroll to position [0, 0]
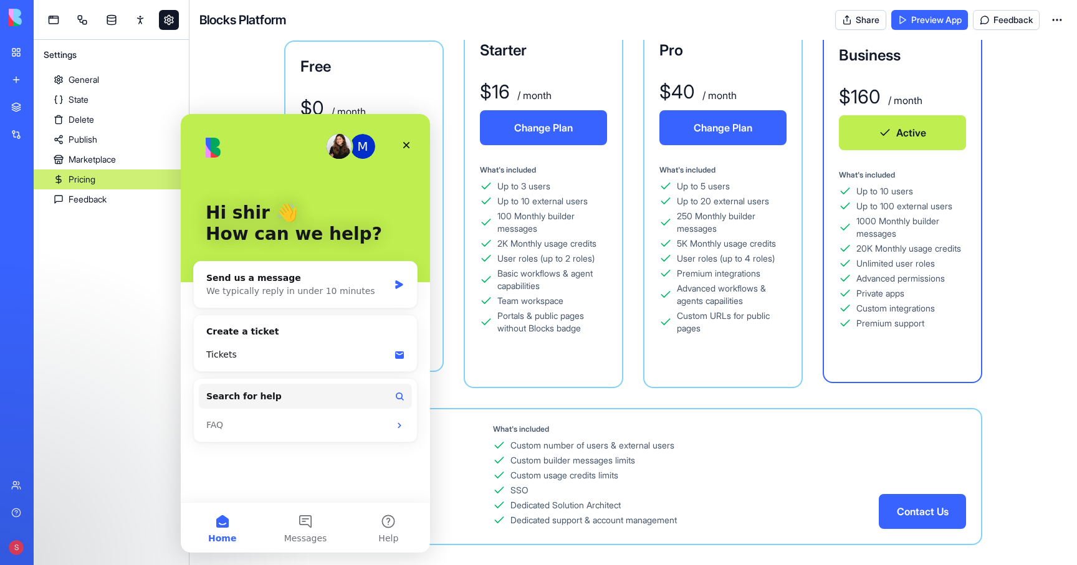
click at [266, 75] on div "Yearly (20% off) Monthly Free $ 0 / month Contact Us What's included Up to 3 us…" at bounding box center [632, 271] width 887 height 588
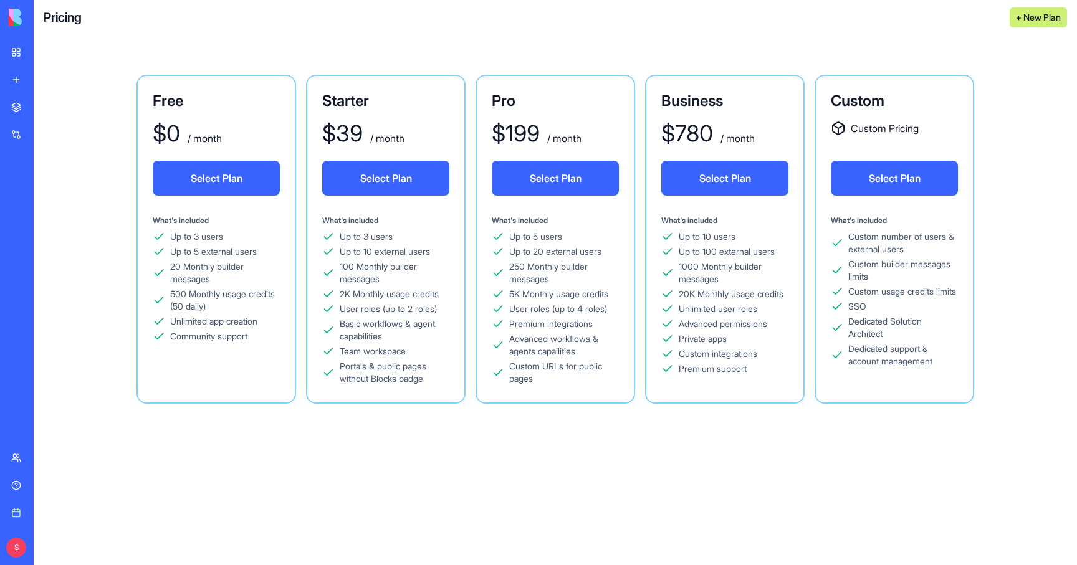
click at [1041, 14] on button "+ New Plan" at bounding box center [1037, 17] width 57 height 20
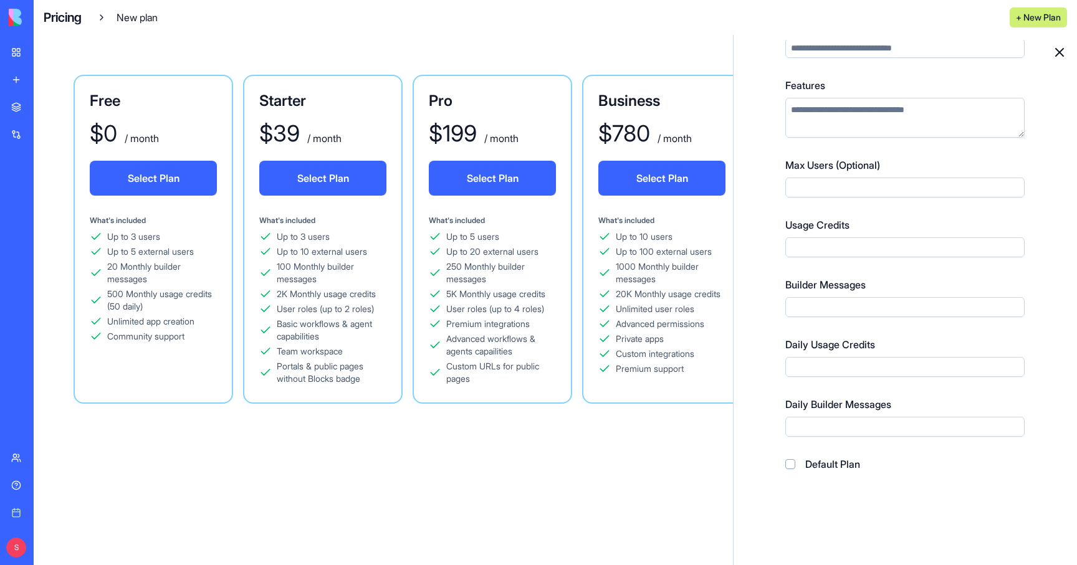
scroll to position [129, 0]
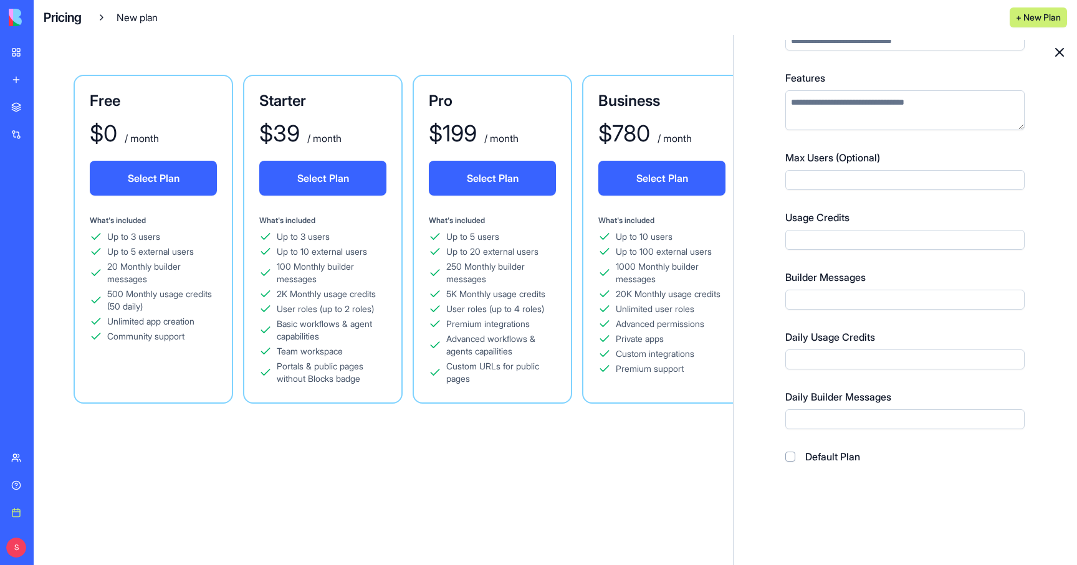
type input "**********"
click at [837, 178] on input "Max Users (Optional)" at bounding box center [904, 180] width 239 height 20
type input "**"
click at [821, 246] on input "Usage Credits" at bounding box center [904, 240] width 239 height 20
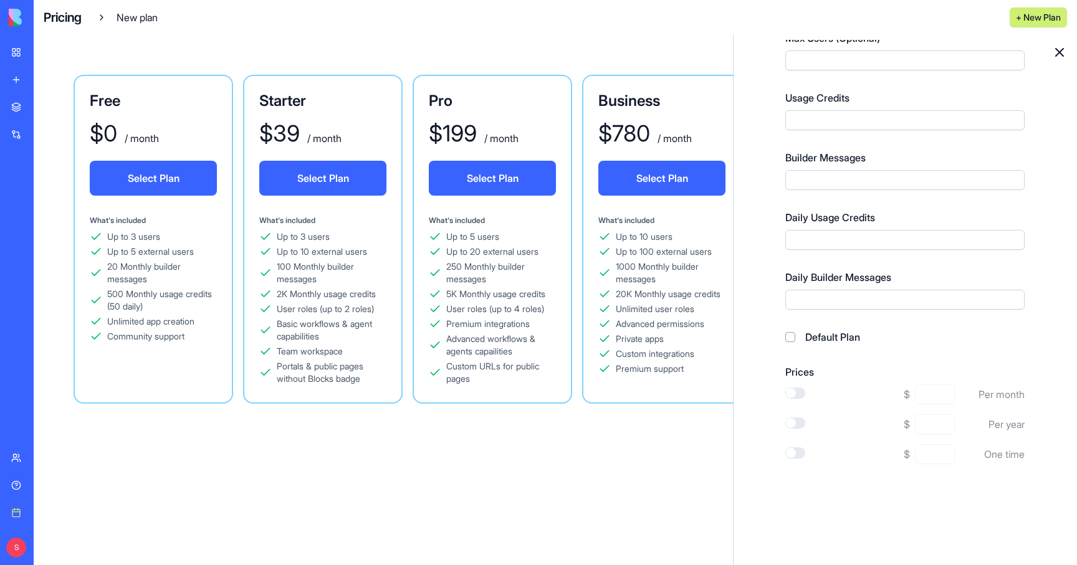
scroll to position [357, 0]
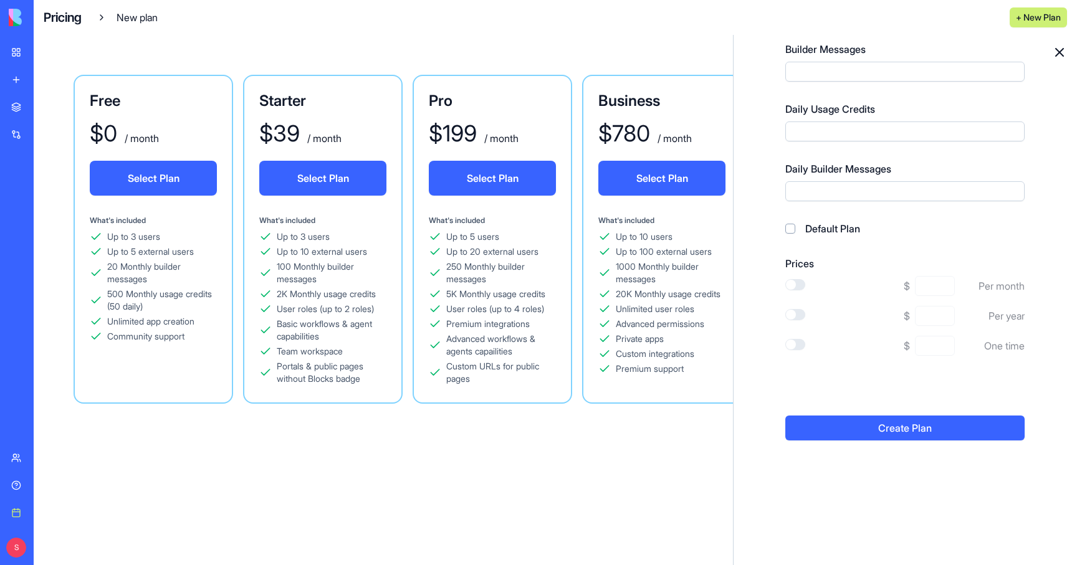
click at [1057, 52] on icon at bounding box center [1059, 52] width 15 height 15
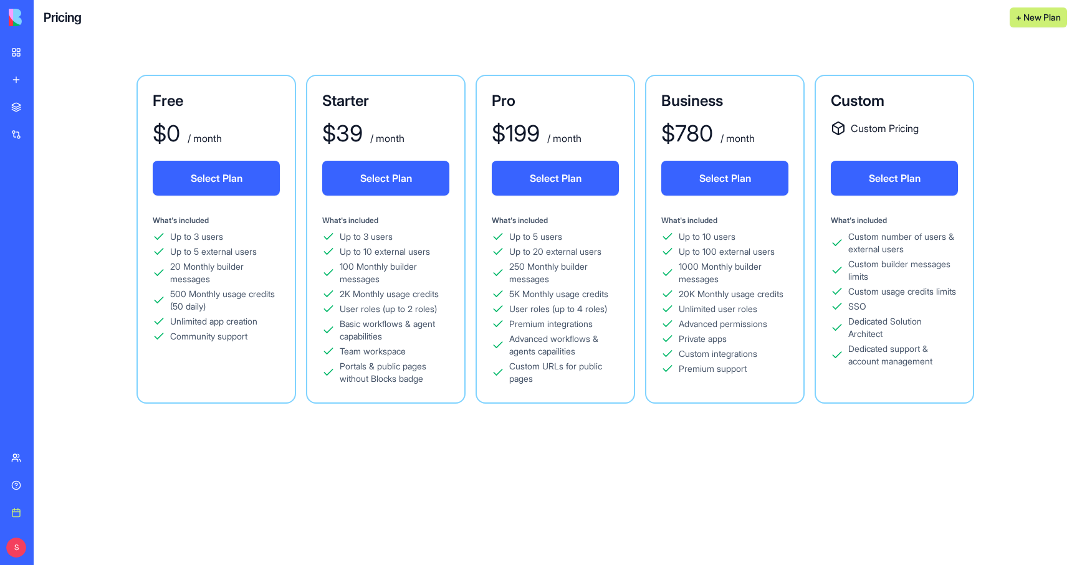
click at [886, 113] on div "Custom Custom Pricing Select Plan What's included Custom number of users & exte…" at bounding box center [894, 239] width 160 height 329
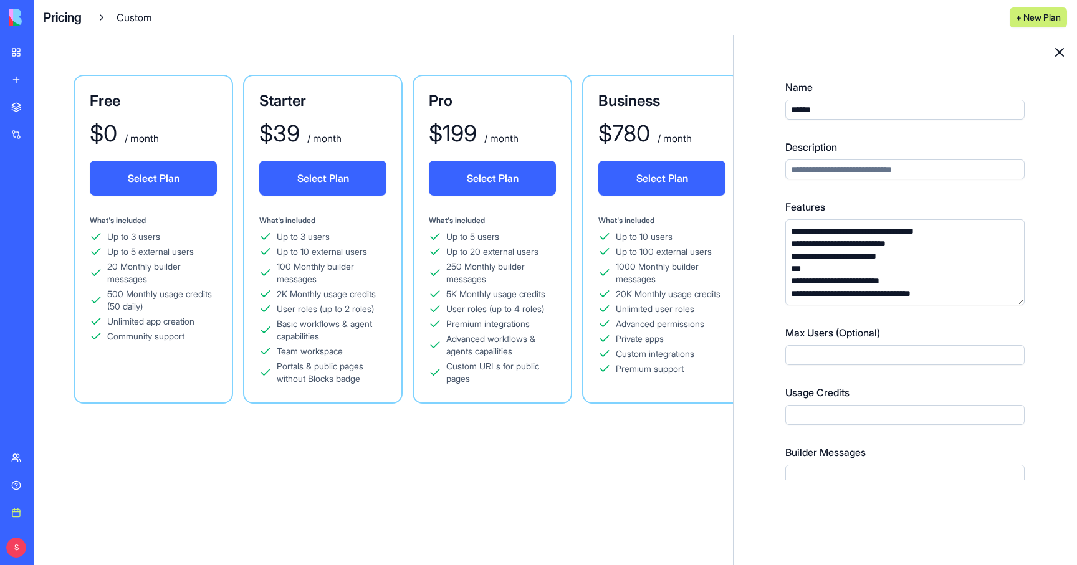
click at [1062, 51] on icon at bounding box center [1059, 52] width 15 height 15
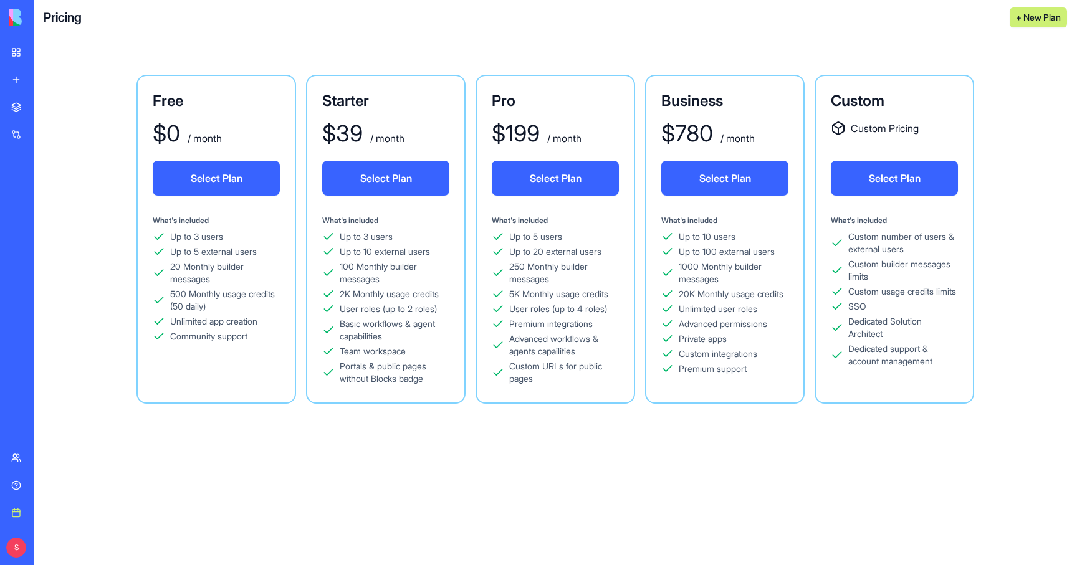
click at [1041, 17] on button "+ New Plan" at bounding box center [1037, 17] width 57 height 20
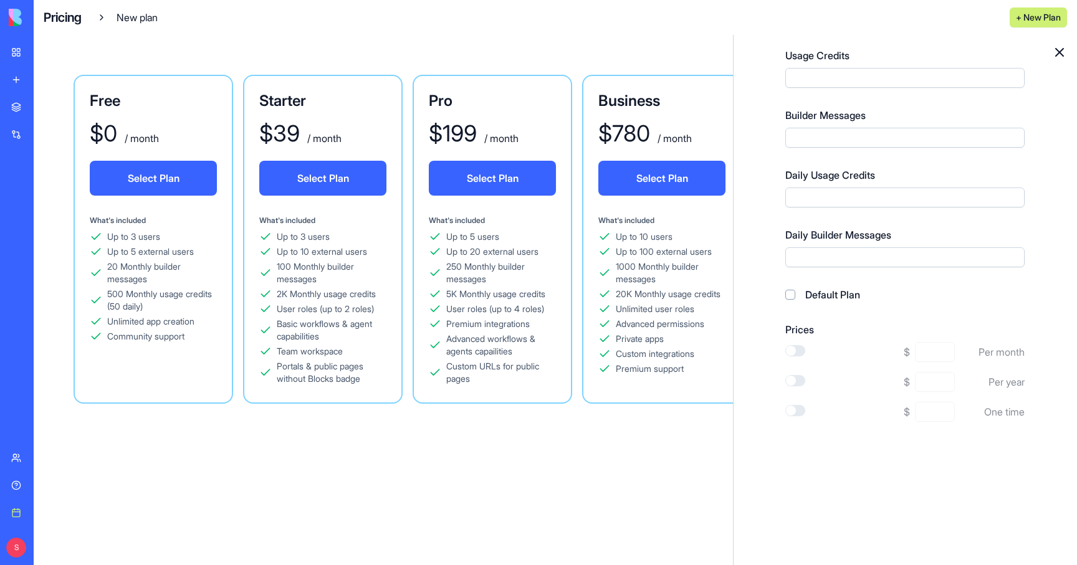
scroll to position [357, 0]
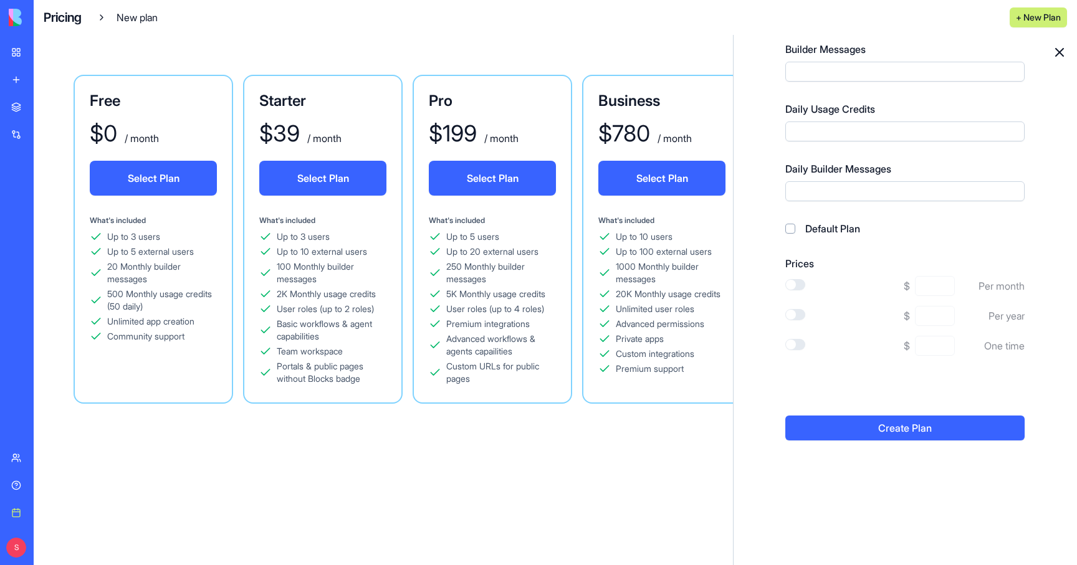
type input "**********"
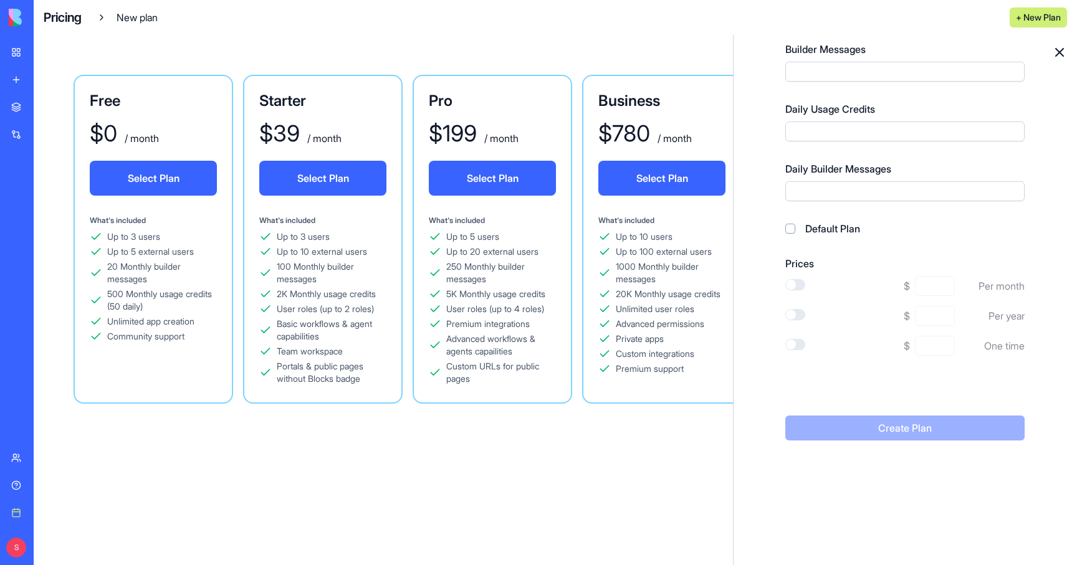
scroll to position [333, 0]
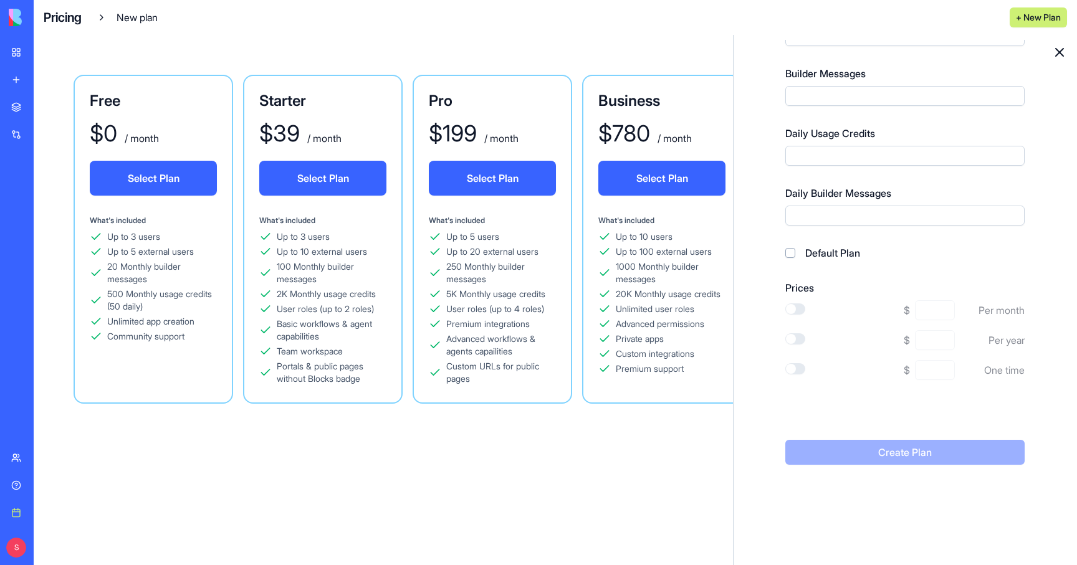
click at [1060, 50] on icon at bounding box center [1058, 52] width 7 height 7
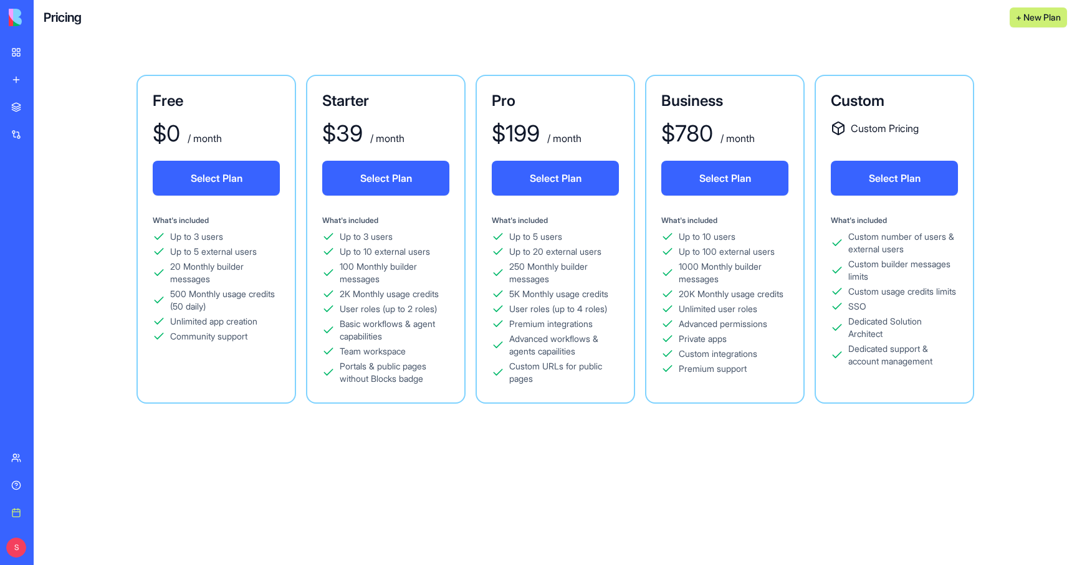
click at [811, 28] on div "Pricing + New Plan" at bounding box center [555, 17] width 1043 height 35
